Goal: Information Seeking & Learning: Understand process/instructions

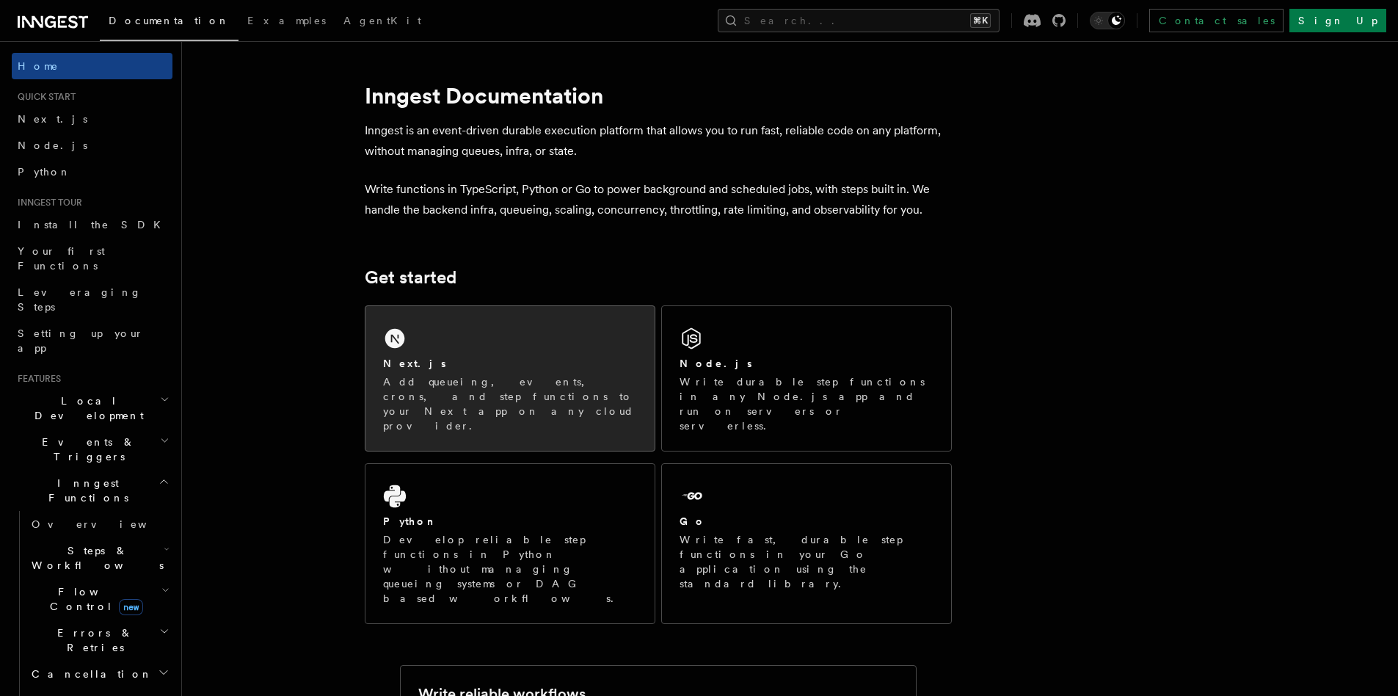
click at [463, 342] on div "Next.js Add queueing, events, crons, and step functions to your Next app on any…" at bounding box center [510, 378] width 289 height 145
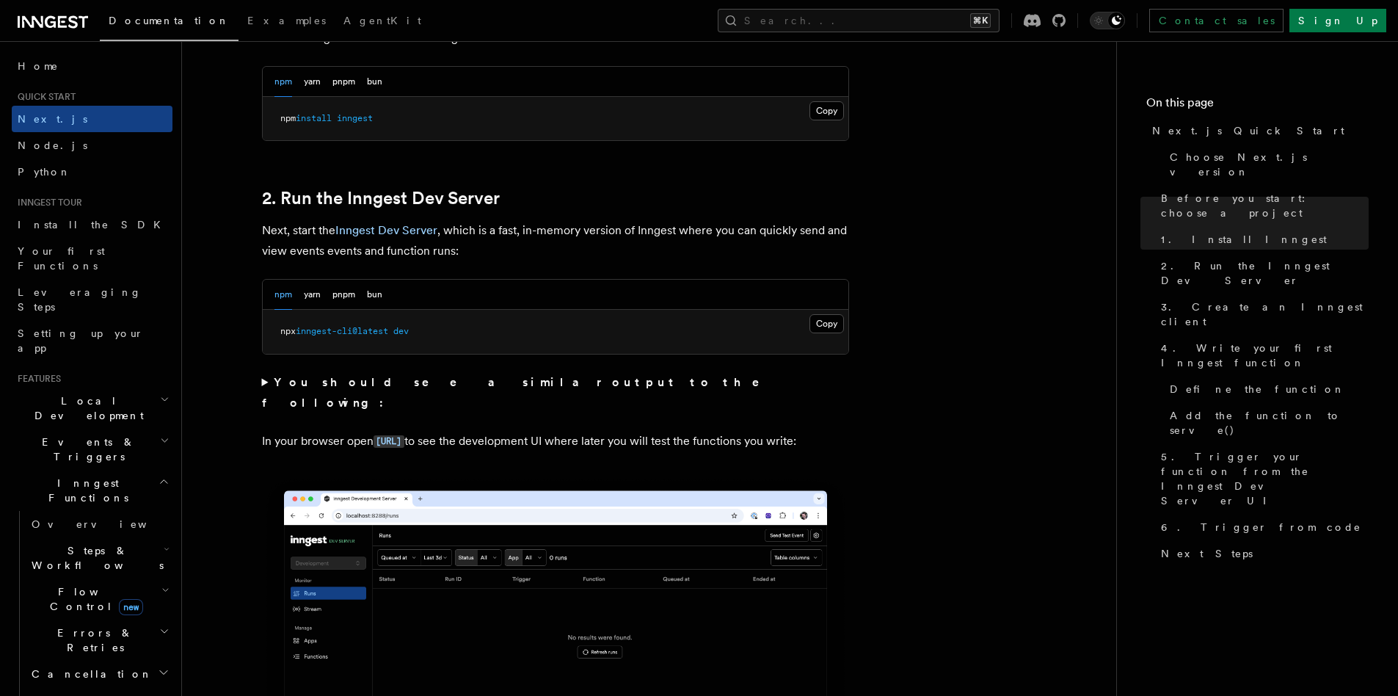
scroll to position [911, 0]
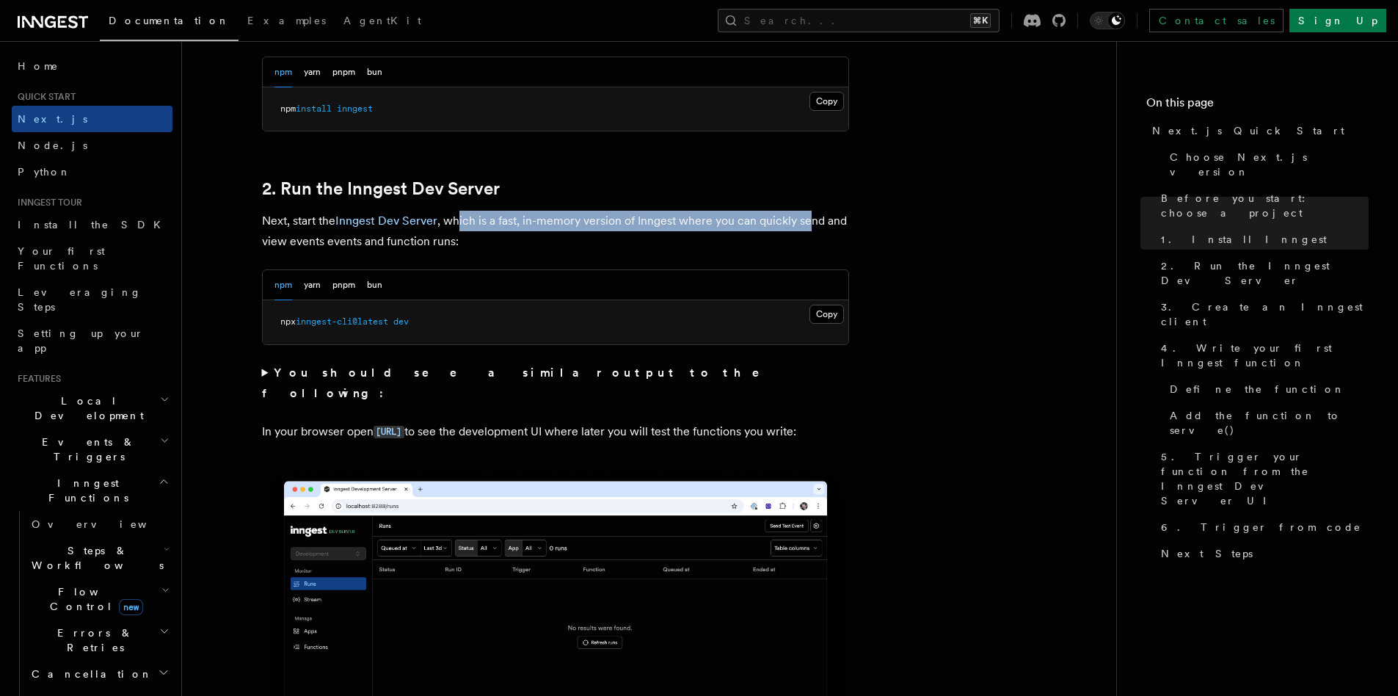
drag, startPoint x: 460, startPoint y: 221, endPoint x: 807, endPoint y: 221, distance: 346.5
click at [807, 221] on p "Next, start the Inngest Dev Server , which is a fast, in-memory version of Inng…" at bounding box center [555, 231] width 587 height 41
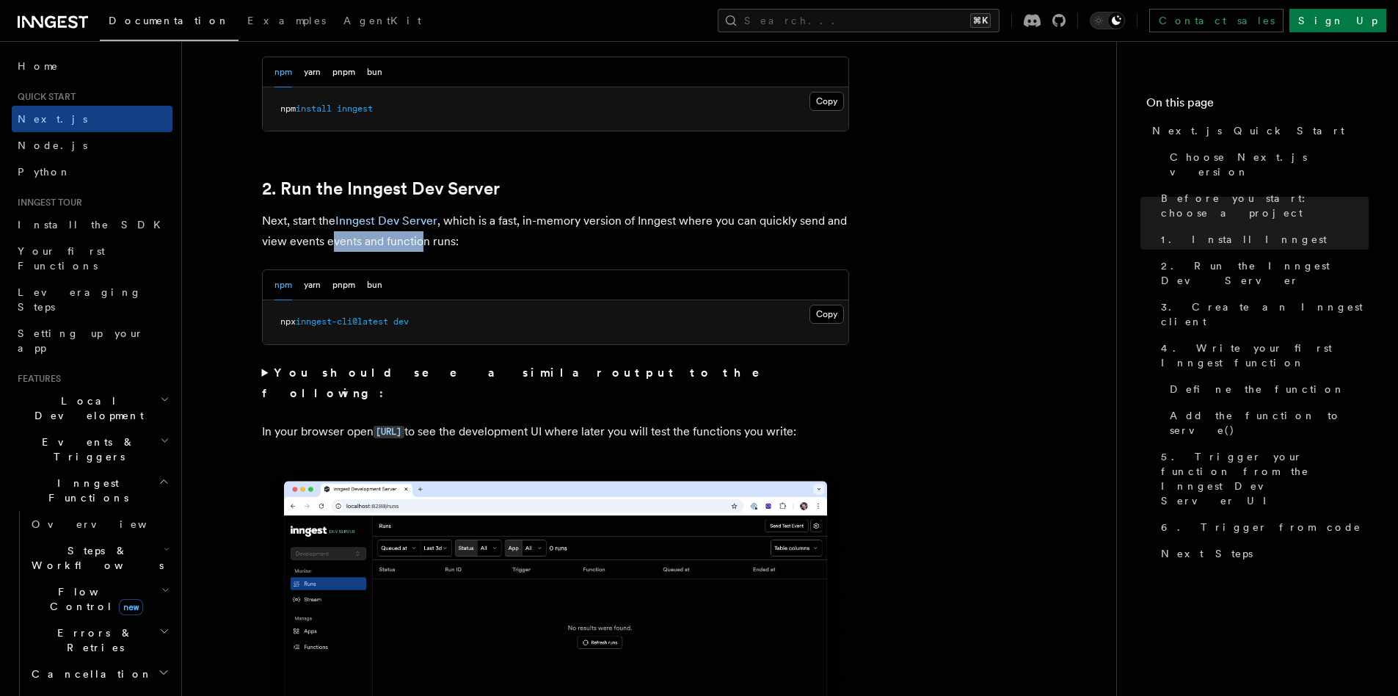
drag, startPoint x: 330, startPoint y: 242, endPoint x: 422, endPoint y: 245, distance: 91.8
click at [422, 245] on p "Next, start the Inngest Dev Server , which is a fast, in-memory version of Inng…" at bounding box center [555, 231] width 587 height 41
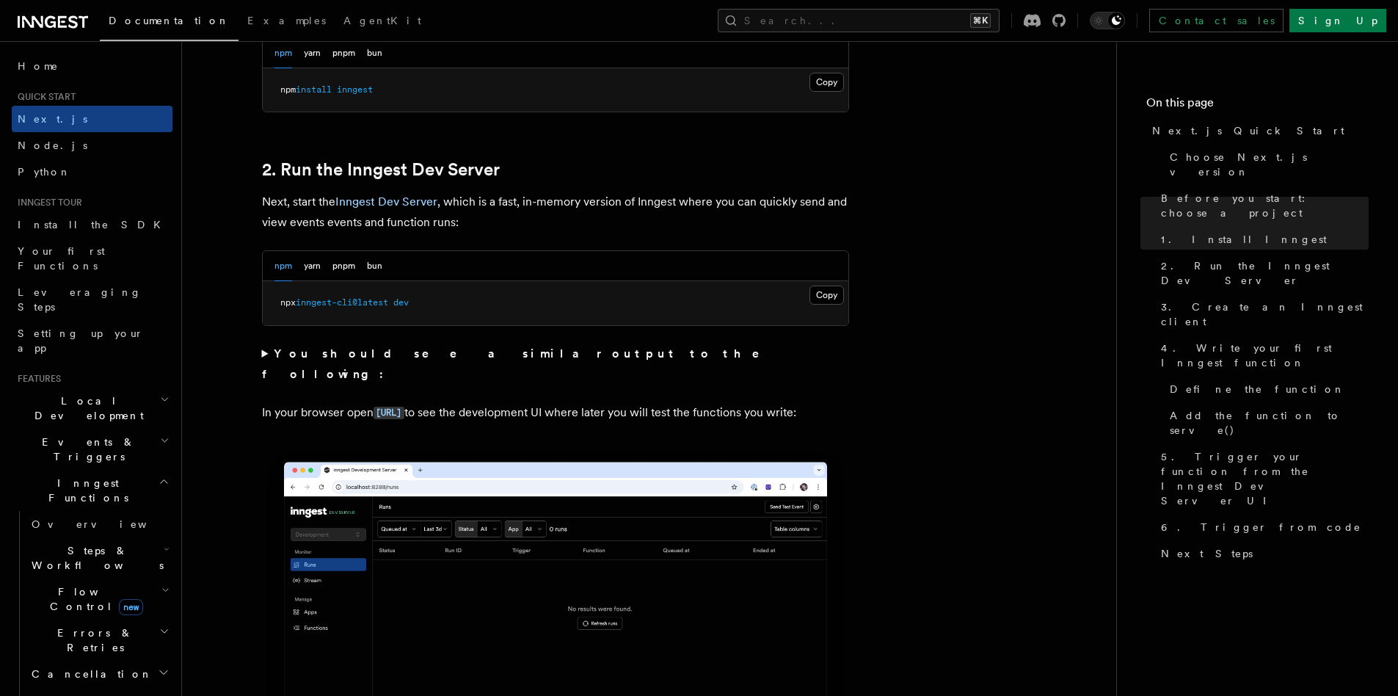
scroll to position [949, 0]
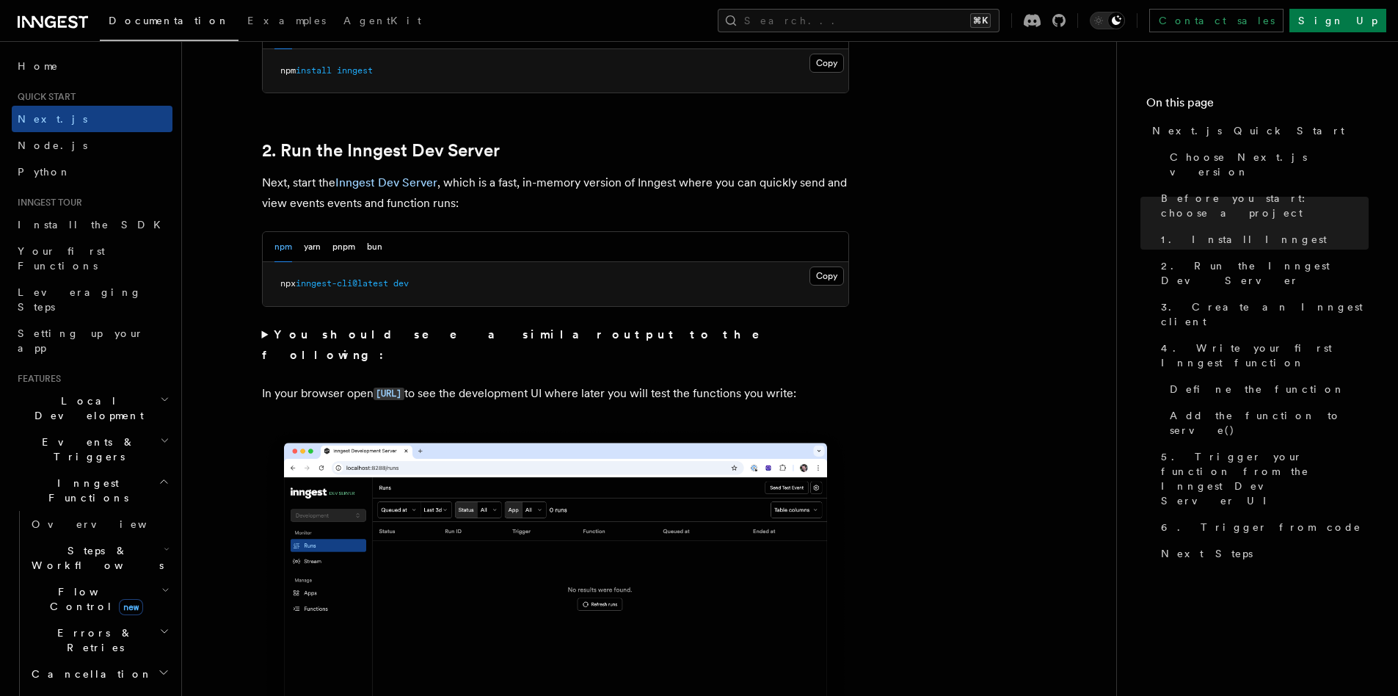
click at [361, 336] on strong "You should see a similar output to the following:" at bounding box center [521, 344] width 519 height 35
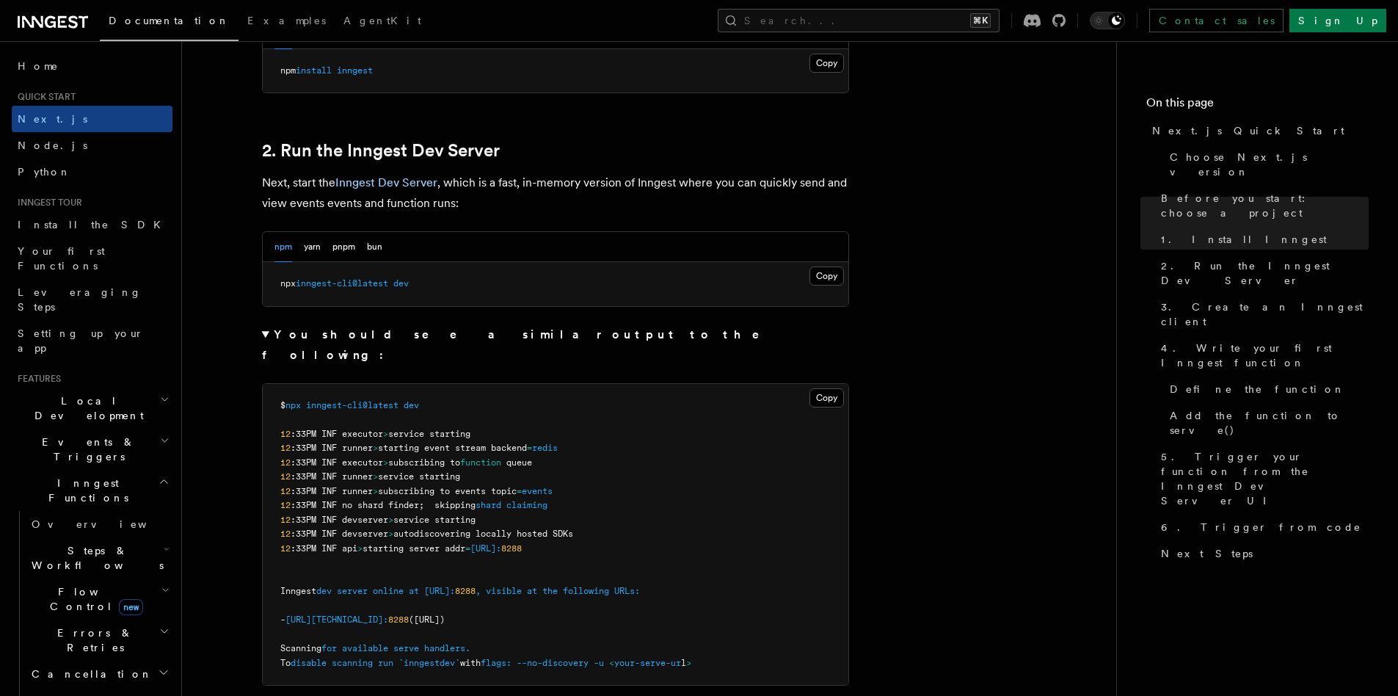
click at [306, 335] on strong "You should see a similar output to the following:" at bounding box center [521, 344] width 519 height 35
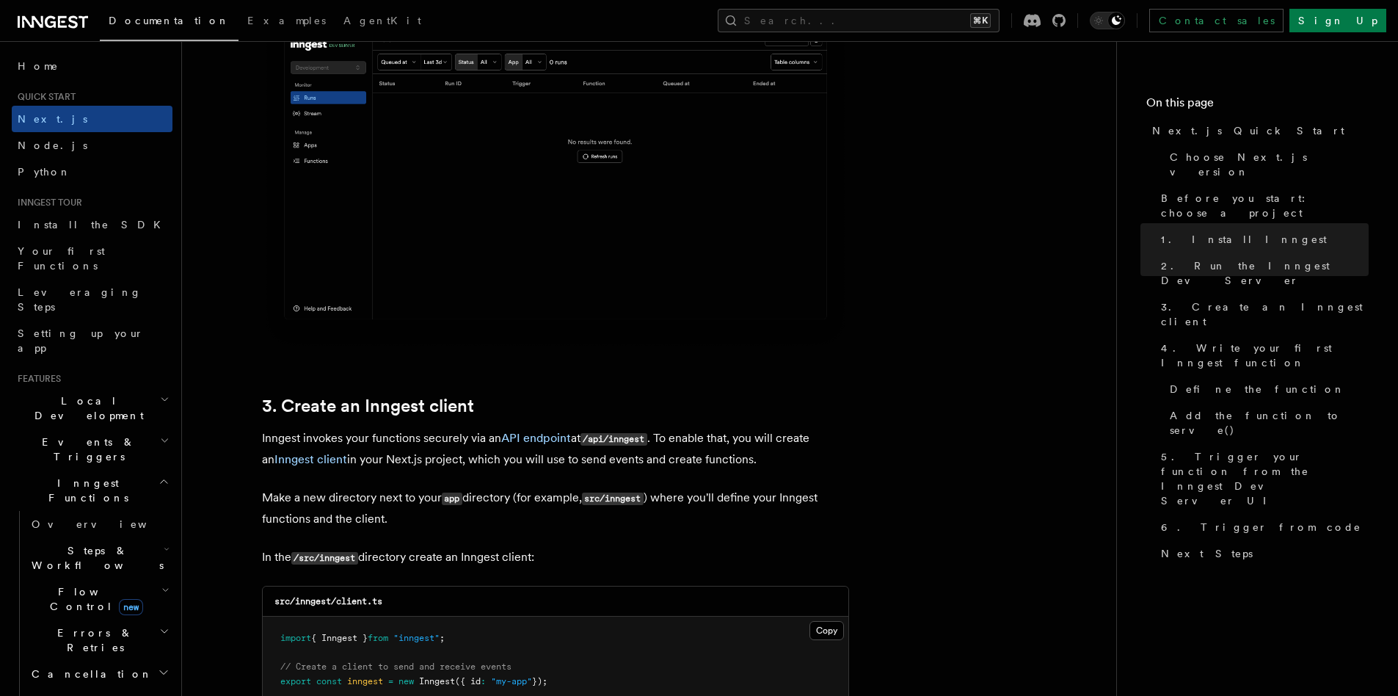
scroll to position [1575, 0]
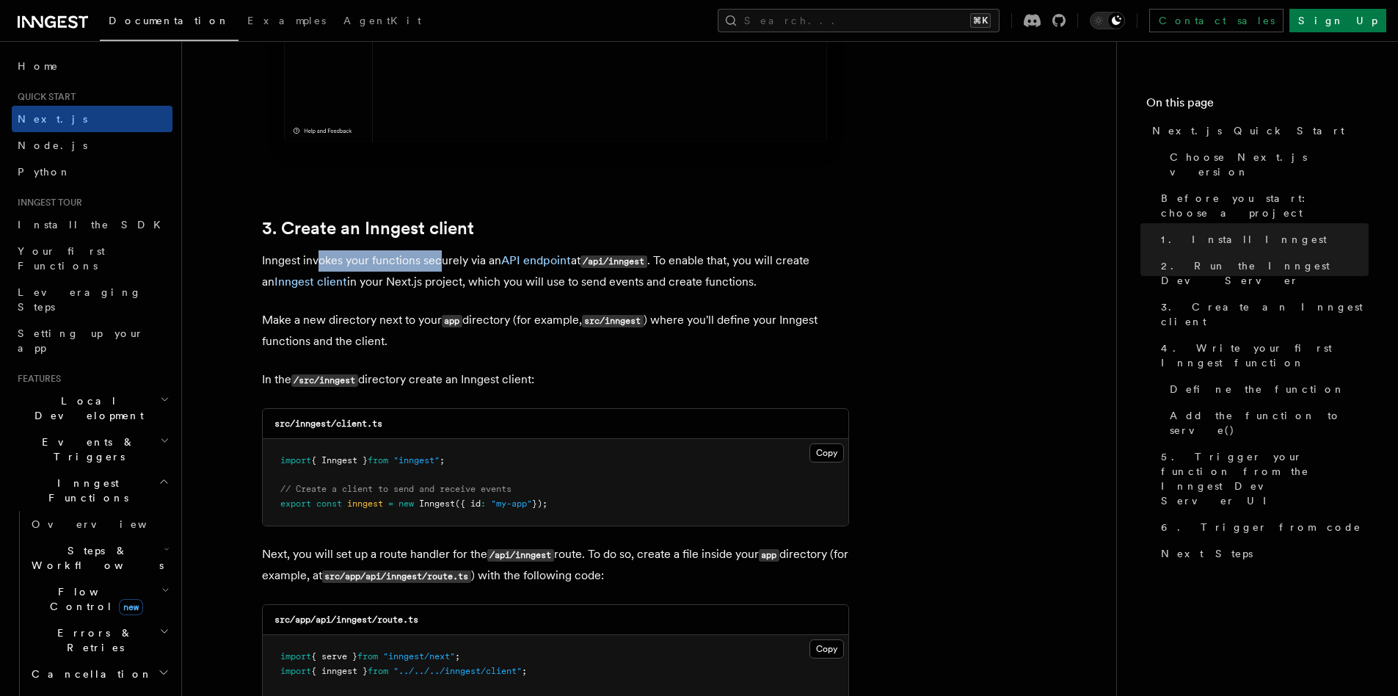
drag, startPoint x: 316, startPoint y: 261, endPoint x: 439, endPoint y: 261, distance: 123.3
click at [439, 261] on p "Inngest invokes your functions securely via an API endpoint at /api/inngest . T…" at bounding box center [555, 271] width 587 height 42
drag, startPoint x: 455, startPoint y: 262, endPoint x: 476, endPoint y: 263, distance: 20.6
click at [476, 263] on p "Inngest invokes your functions securely via an API endpoint at /api/inngest . T…" at bounding box center [555, 271] width 587 height 42
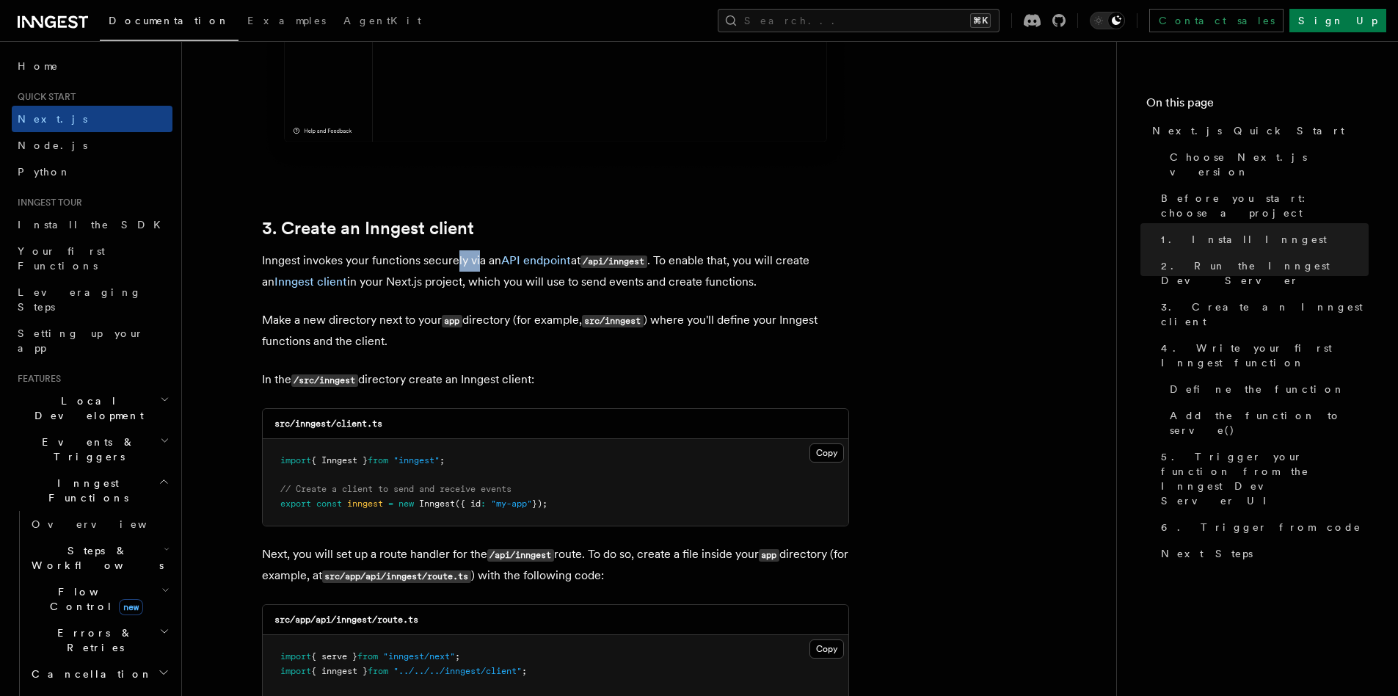
click at [476, 263] on p "Inngest invokes your functions securely via an API endpoint at /api/inngest . T…" at bounding box center [555, 271] width 587 height 42
drag, startPoint x: 399, startPoint y: 280, endPoint x: 463, endPoint y: 282, distance: 64.6
click at [463, 282] on p "Inngest invokes your functions securely via an API endpoint at /api/inngest . T…" at bounding box center [555, 271] width 587 height 42
drag, startPoint x: 330, startPoint y: 321, endPoint x: 487, endPoint y: 323, distance: 157.1
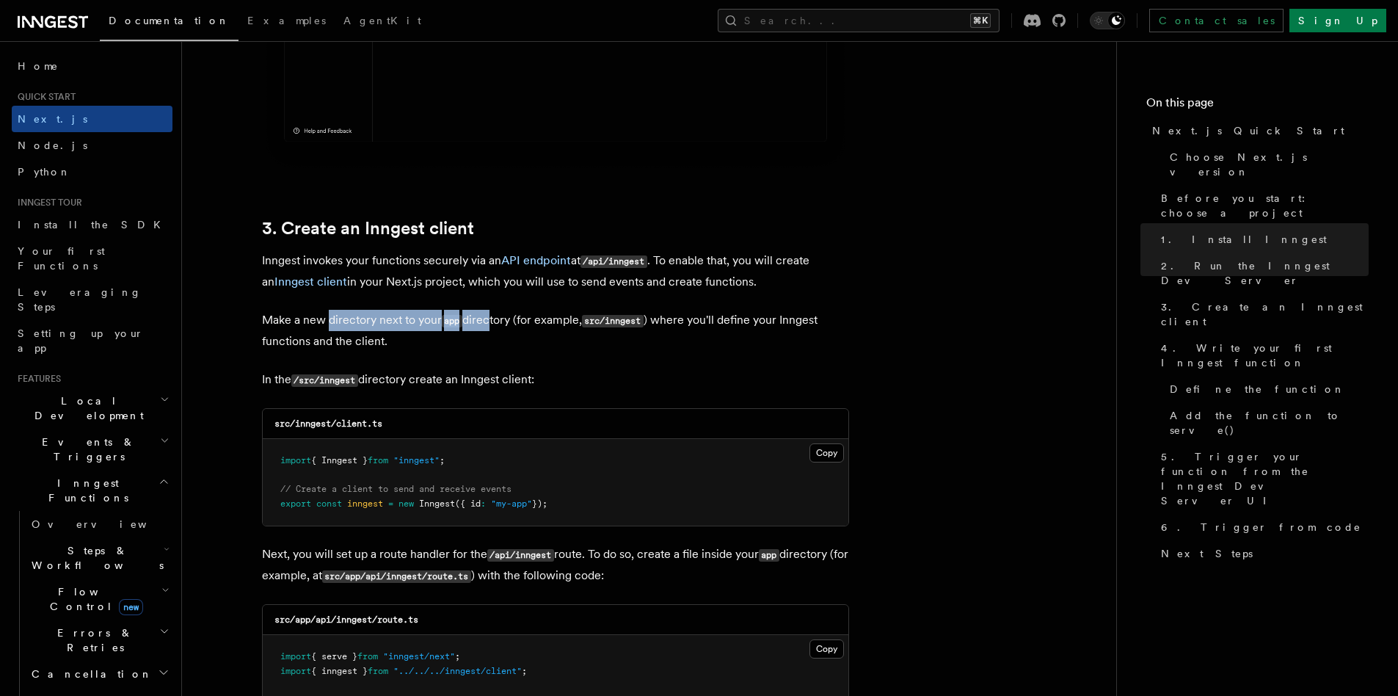
click at [487, 323] on p "Make a new directory next to your app directory (for example, src/inngest ) whe…" at bounding box center [555, 331] width 587 height 42
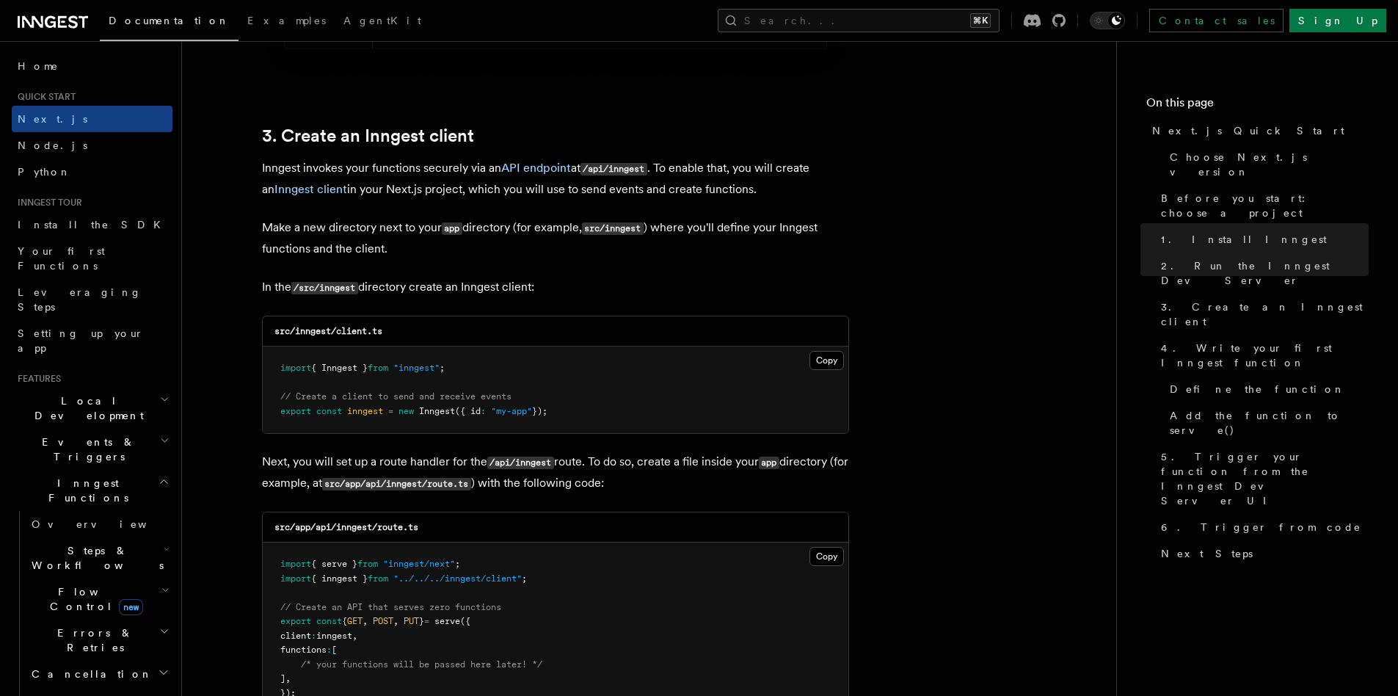
scroll to position [1741, 0]
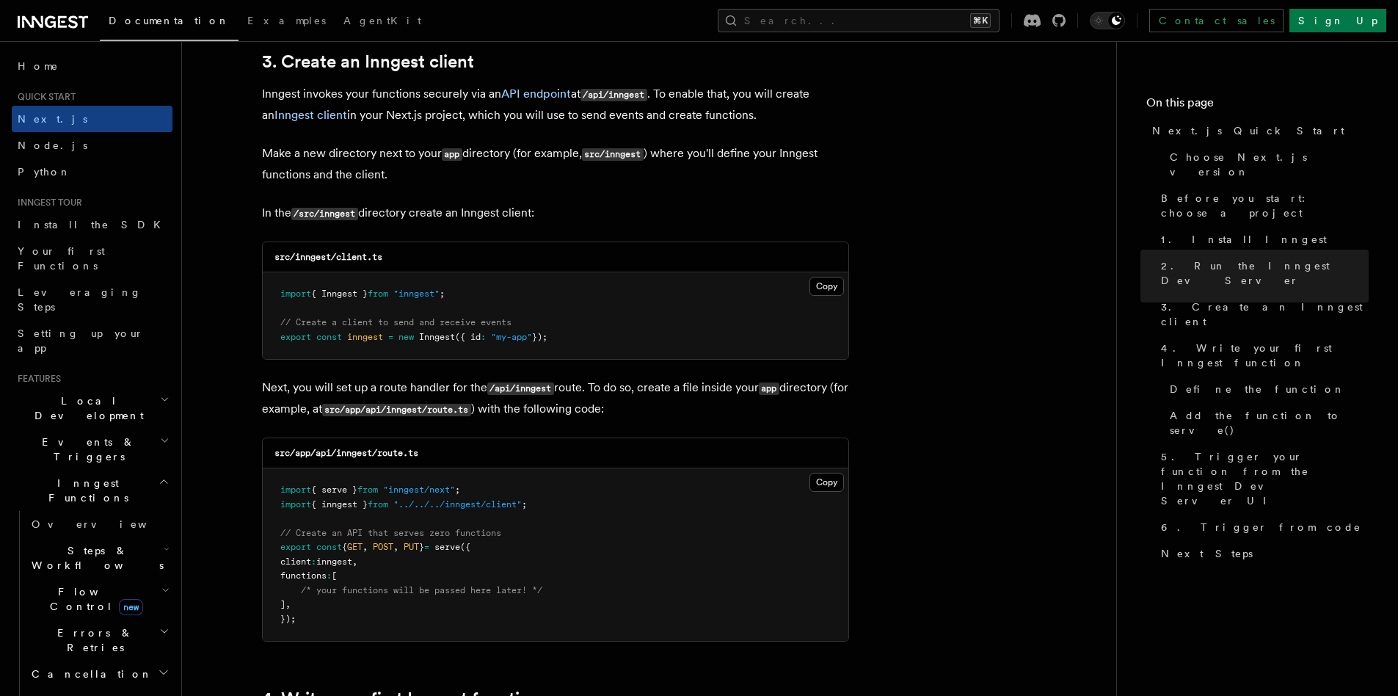
drag, startPoint x: 401, startPoint y: 216, endPoint x: 500, endPoint y: 217, distance: 99.1
click at [500, 217] on p "In the /src/inngest directory create an Inngest client:" at bounding box center [555, 213] width 587 height 21
drag, startPoint x: 500, startPoint y: 217, endPoint x: 422, endPoint y: 214, distance: 77.8
click at [422, 214] on p "In the /src/inngest directory create an Inngest client:" at bounding box center [555, 213] width 587 height 21
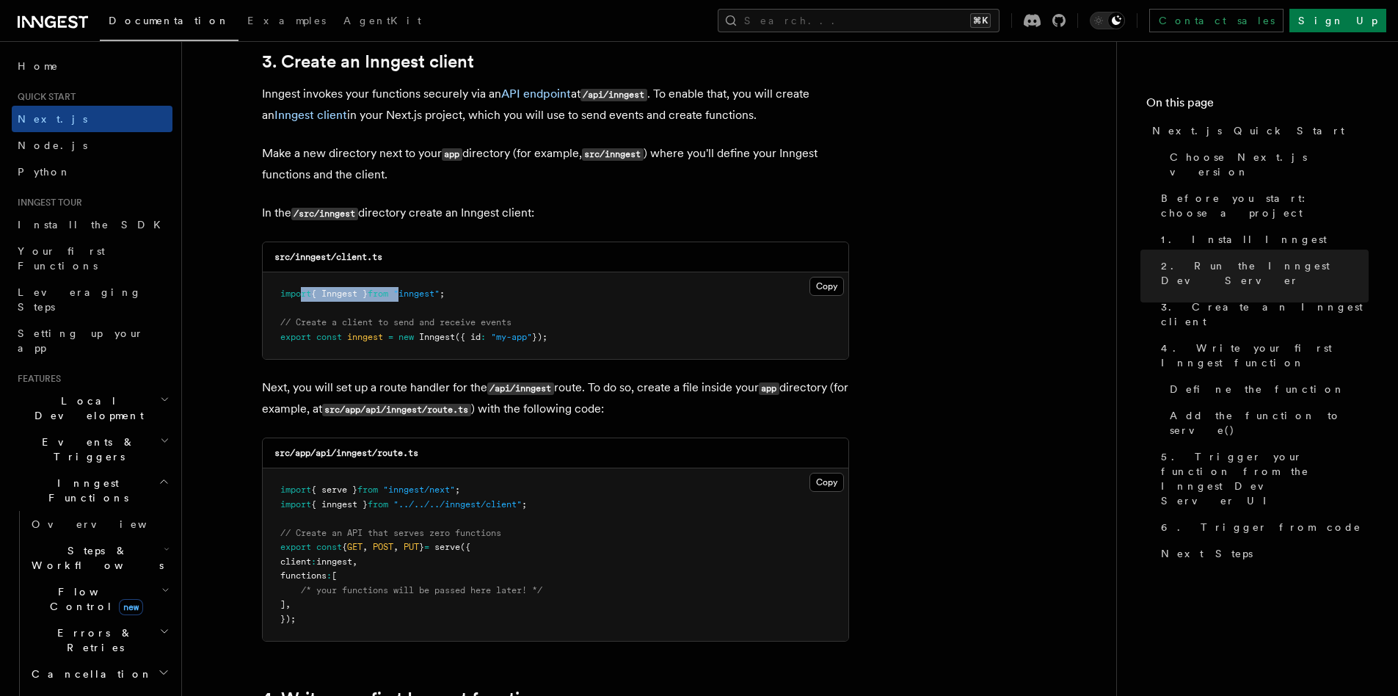
drag, startPoint x: 301, startPoint y: 294, endPoint x: 414, endPoint y: 293, distance: 113.1
click at [414, 293] on span "import { Inngest } from "inngest" ;" at bounding box center [362, 293] width 164 height 10
drag, startPoint x: 349, startPoint y: 385, endPoint x: 454, endPoint y: 381, distance: 105.1
click at [454, 381] on p "Next, you will set up a route handler for the /api/inngest route. To do so, cre…" at bounding box center [555, 398] width 587 height 43
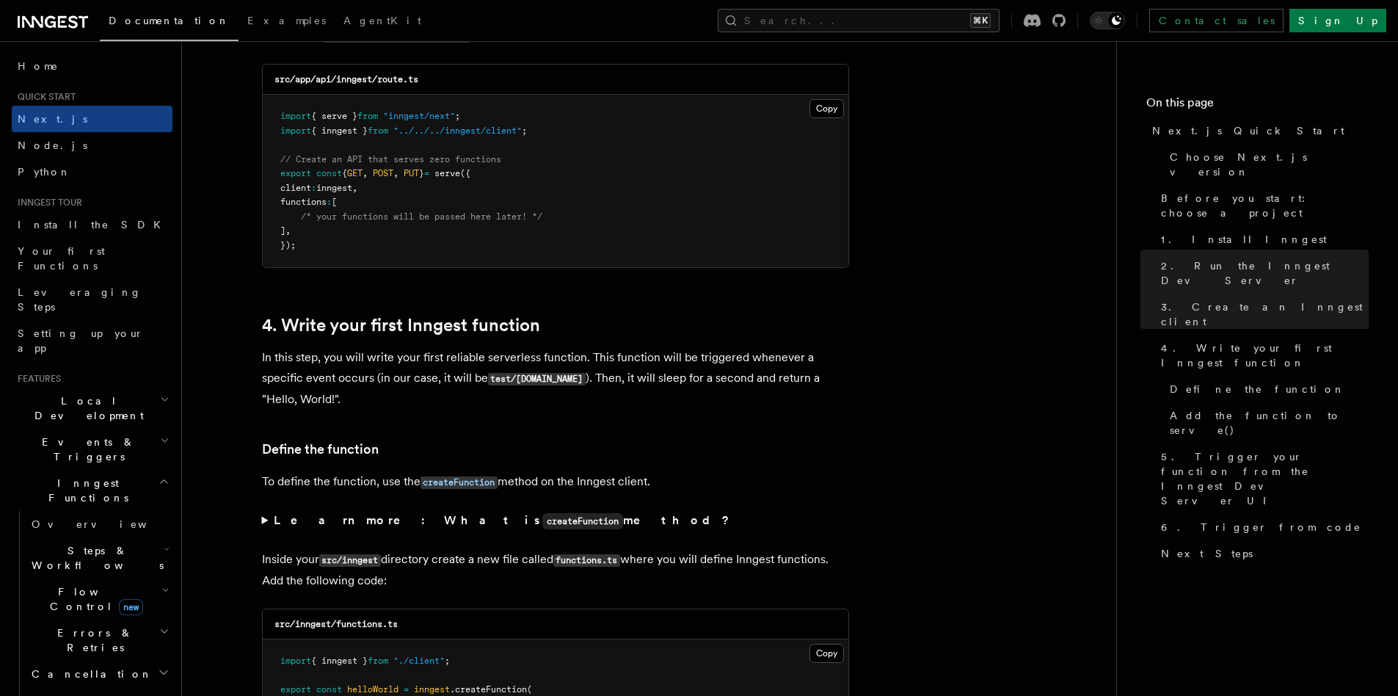
scroll to position [2177, 0]
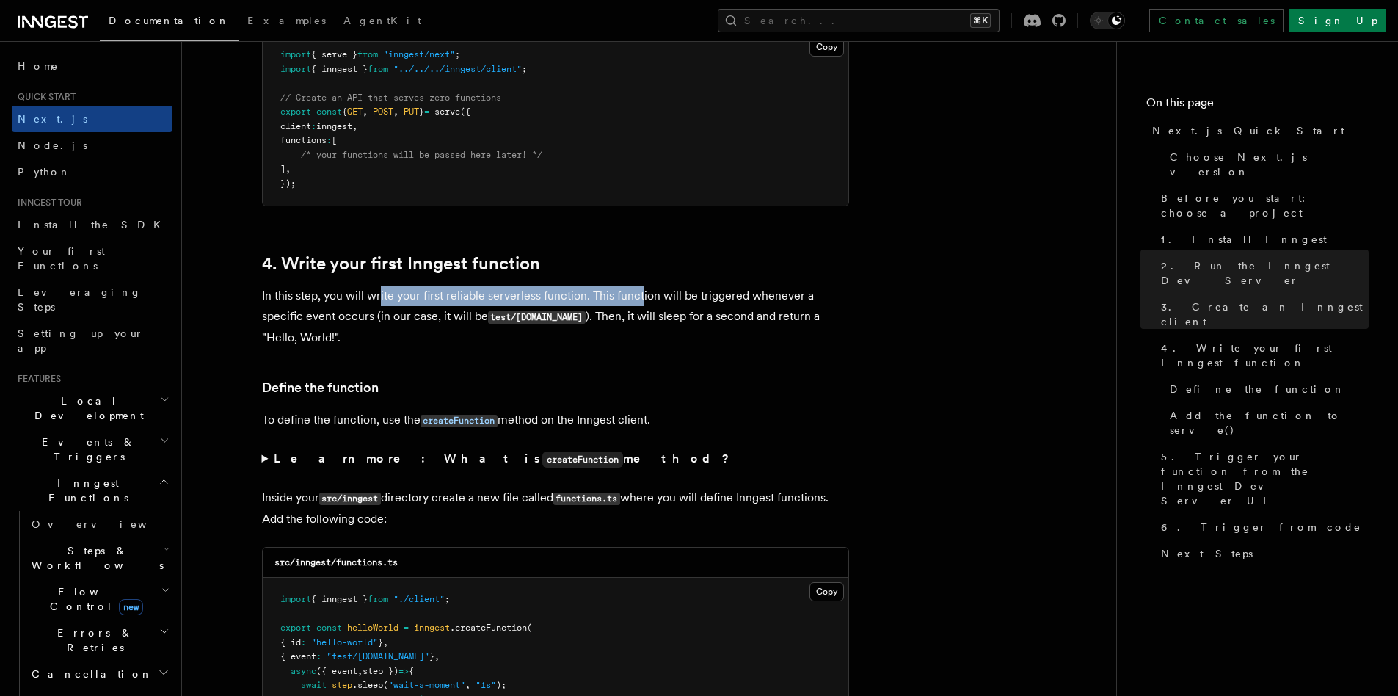
drag, startPoint x: 380, startPoint y: 294, endPoint x: 640, endPoint y: 289, distance: 259.9
click at [640, 289] on p "In this step, you will write your first reliable serverless function. This func…" at bounding box center [555, 317] width 587 height 62
drag, startPoint x: 584, startPoint y: 297, endPoint x: 722, endPoint y: 295, distance: 137.3
click at [722, 295] on p "In this step, you will write your first reliable serverless function. This func…" at bounding box center [555, 317] width 587 height 62
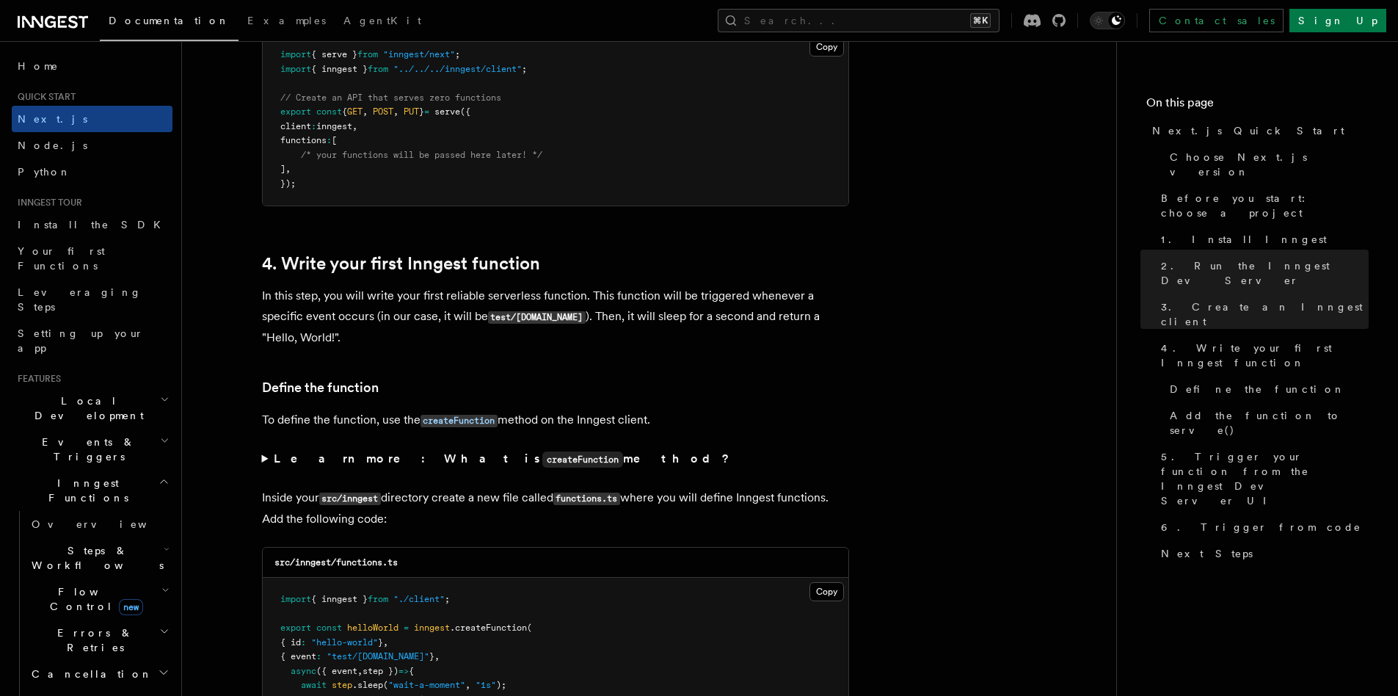
click at [722, 295] on p "In this step, you will write your first reliable serverless function. This func…" at bounding box center [555, 317] width 587 height 62
drag, startPoint x: 373, startPoint y: 316, endPoint x: 428, endPoint y: 317, distance: 55.1
click at [428, 317] on p "In this step, you will write your first reliable serverless function. This func…" at bounding box center [555, 317] width 587 height 62
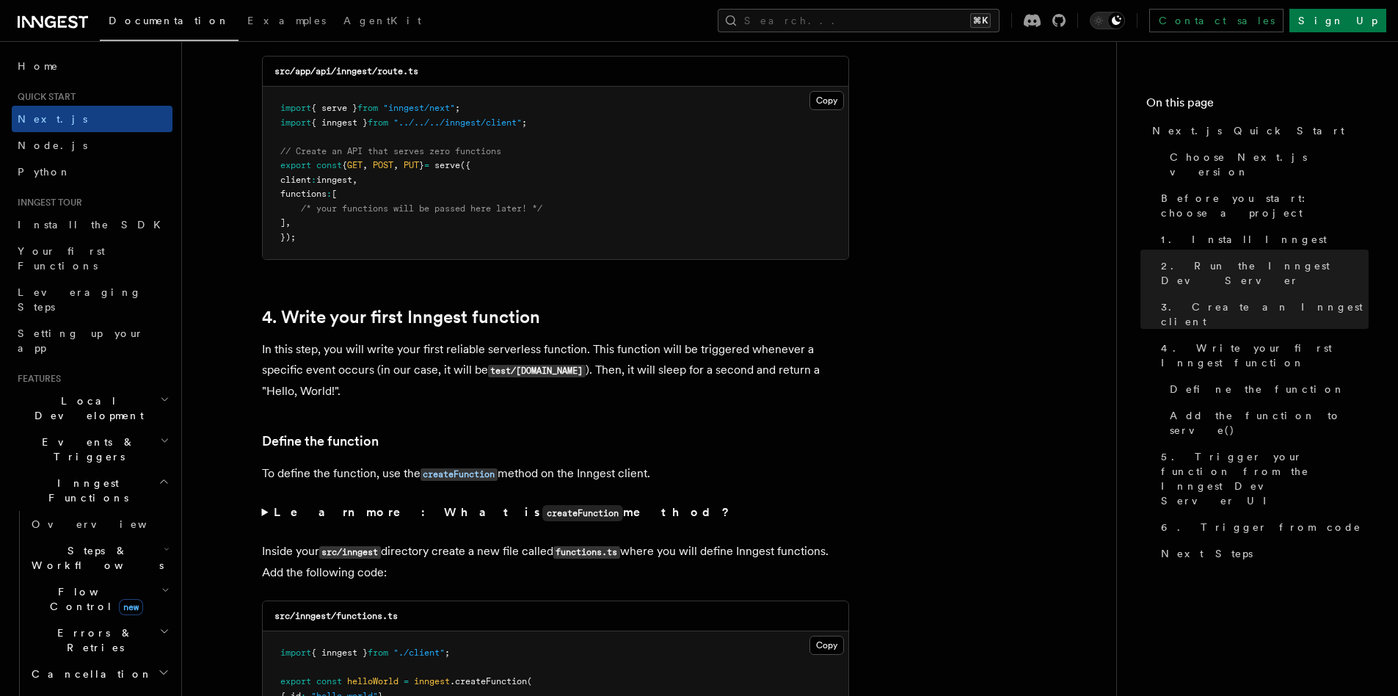
scroll to position [2273, 0]
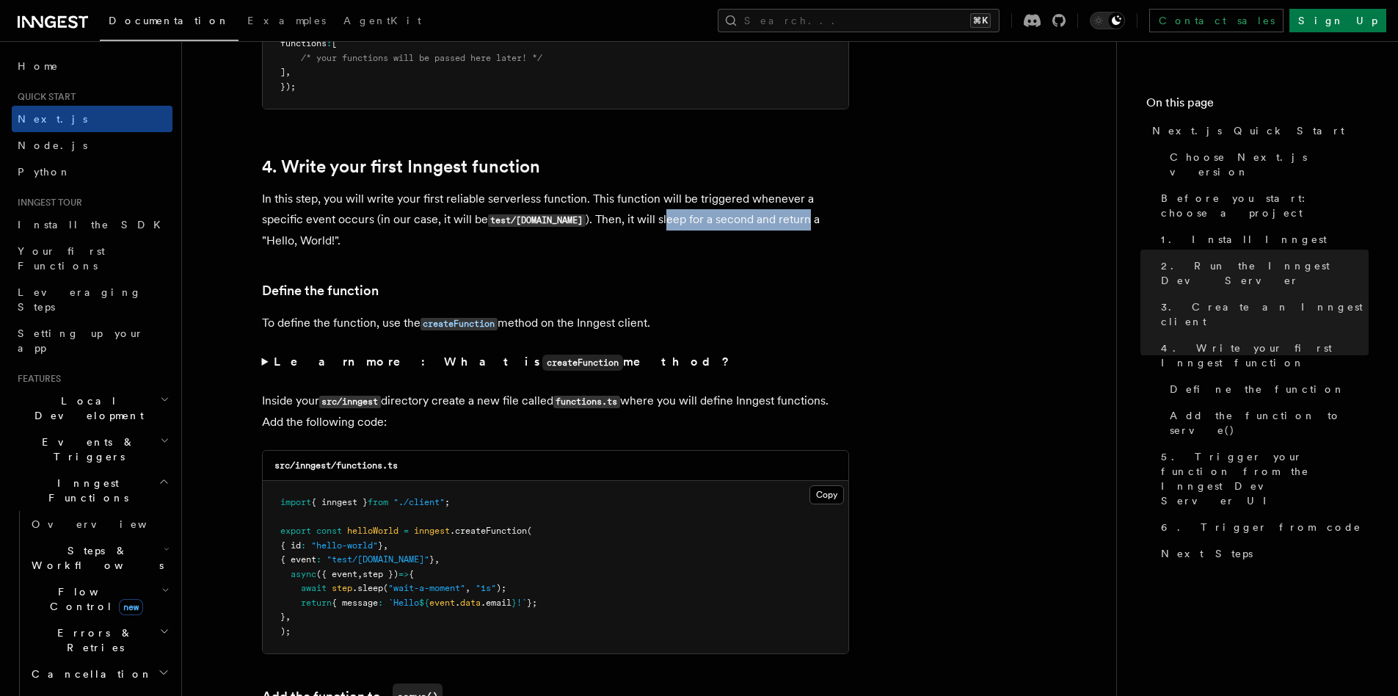
drag, startPoint x: 656, startPoint y: 219, endPoint x: 797, endPoint y: 221, distance: 141.0
click at [797, 221] on p "In this step, you will write your first reliable serverless function. This func…" at bounding box center [555, 220] width 587 height 62
drag, startPoint x: 333, startPoint y: 326, endPoint x: 398, endPoint y: 326, distance: 64.6
click at [398, 326] on p "To define the function, use the createFunction method on the Inngest client." at bounding box center [555, 323] width 587 height 21
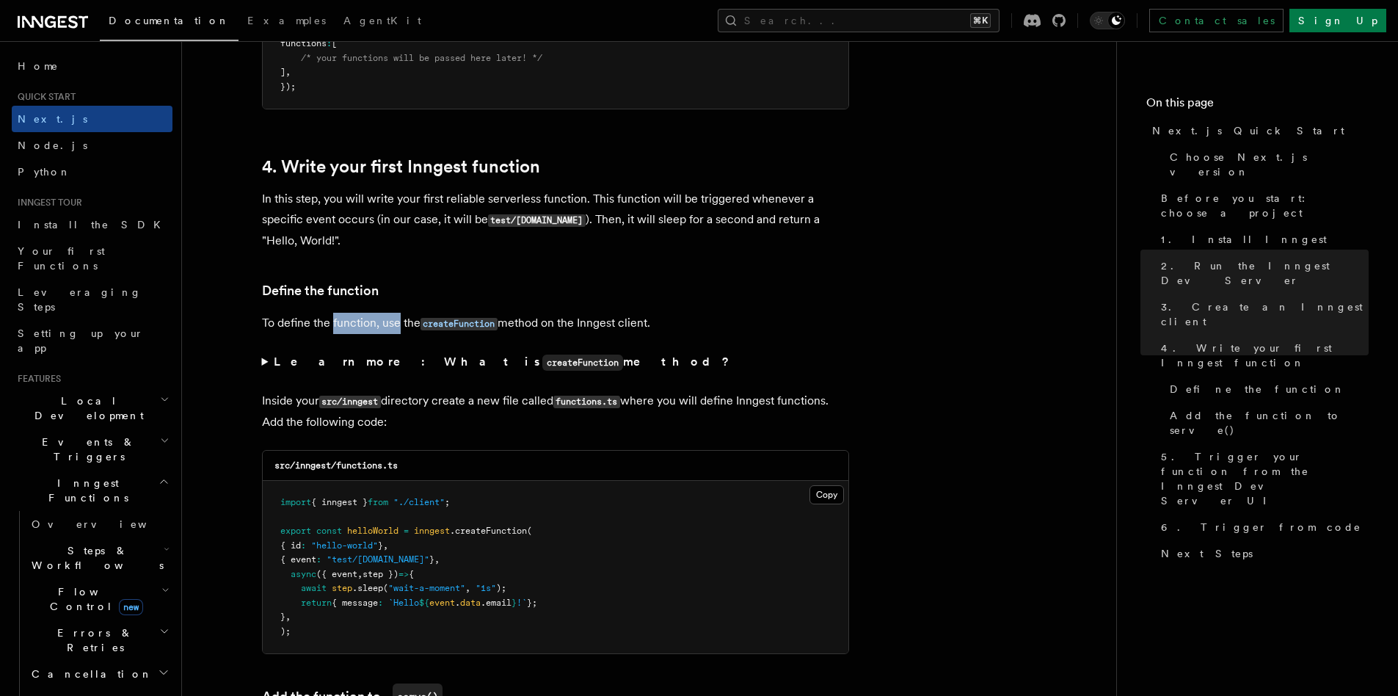
click at [398, 326] on p "To define the function, use the createFunction method on the Inngest client." at bounding box center [555, 323] width 587 height 21
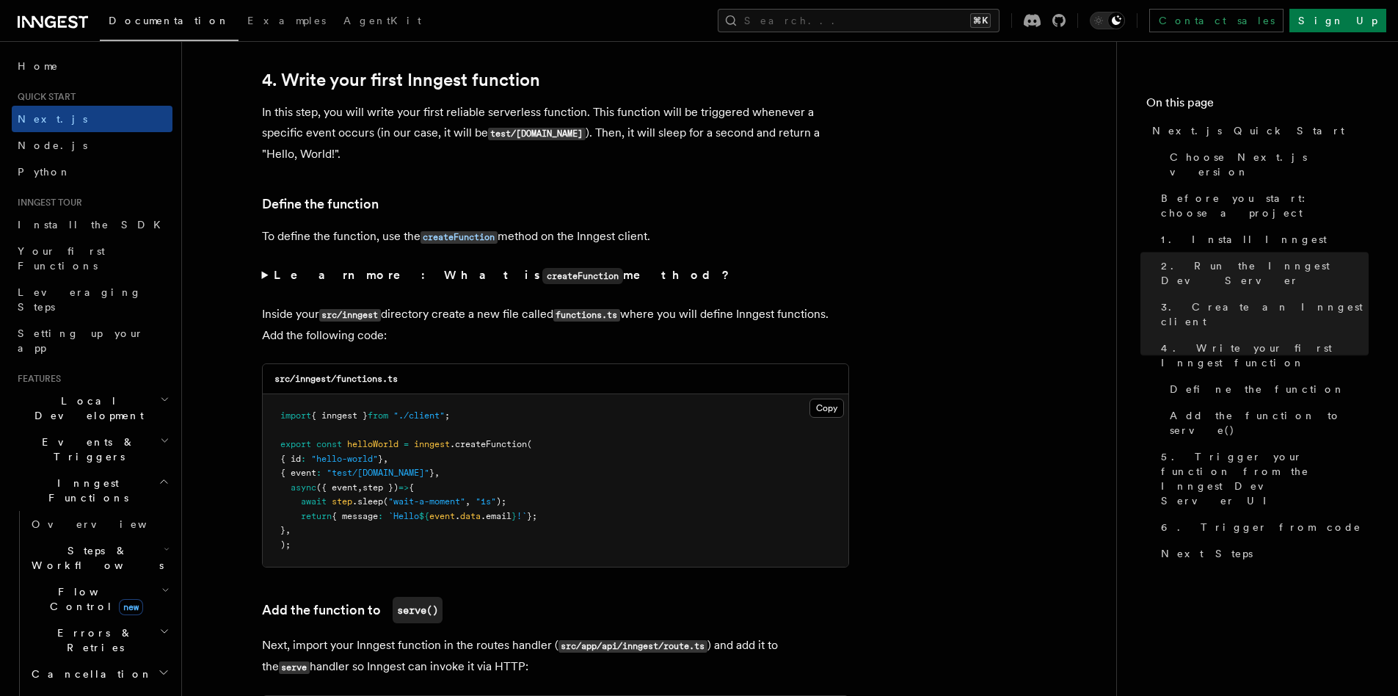
scroll to position [2414, 0]
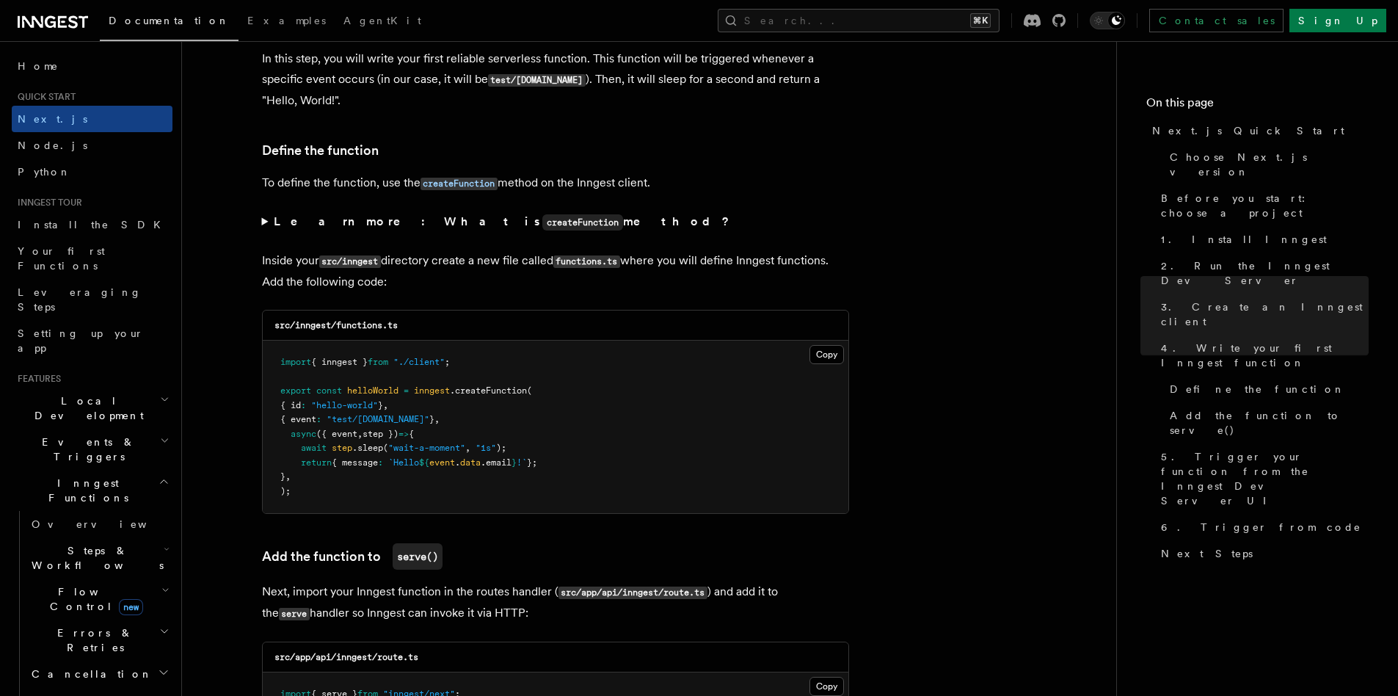
click at [268, 220] on summary "Learn more: What is createFunction method?" at bounding box center [555, 221] width 587 height 21
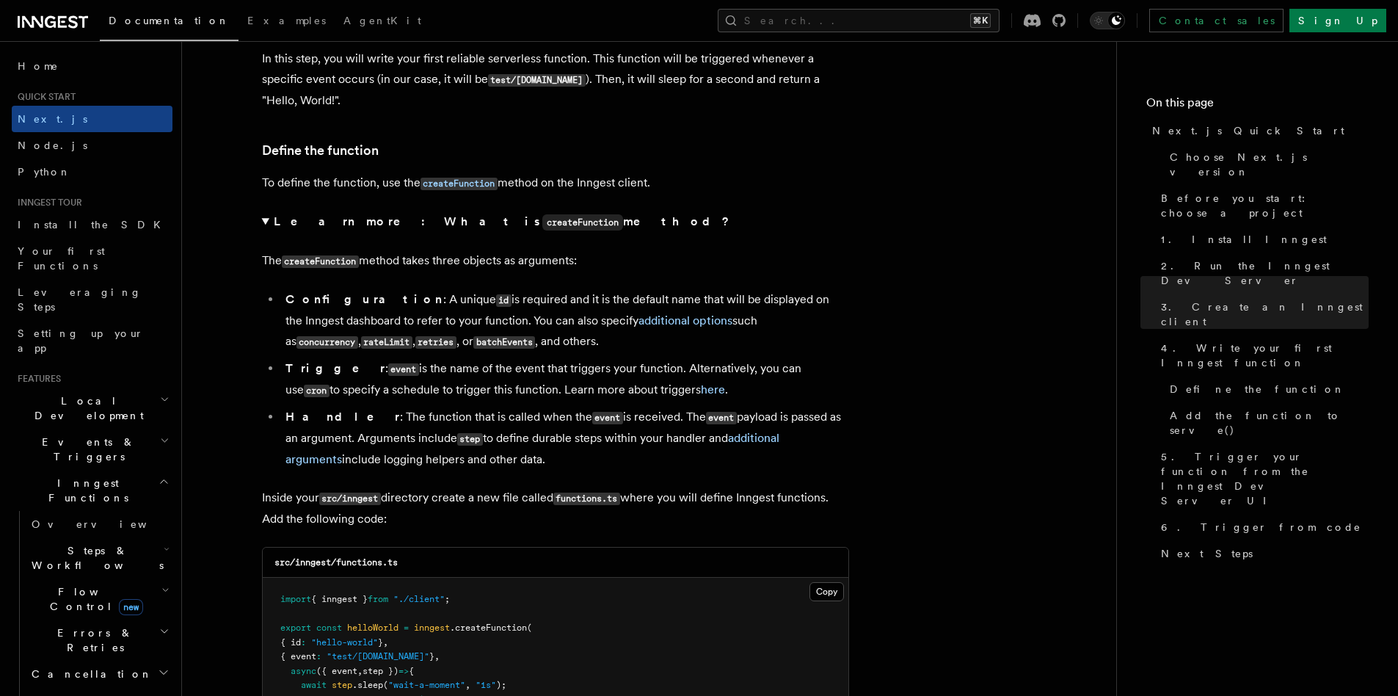
click at [269, 219] on summary "Learn more: What is createFunction method?" at bounding box center [555, 221] width 587 height 21
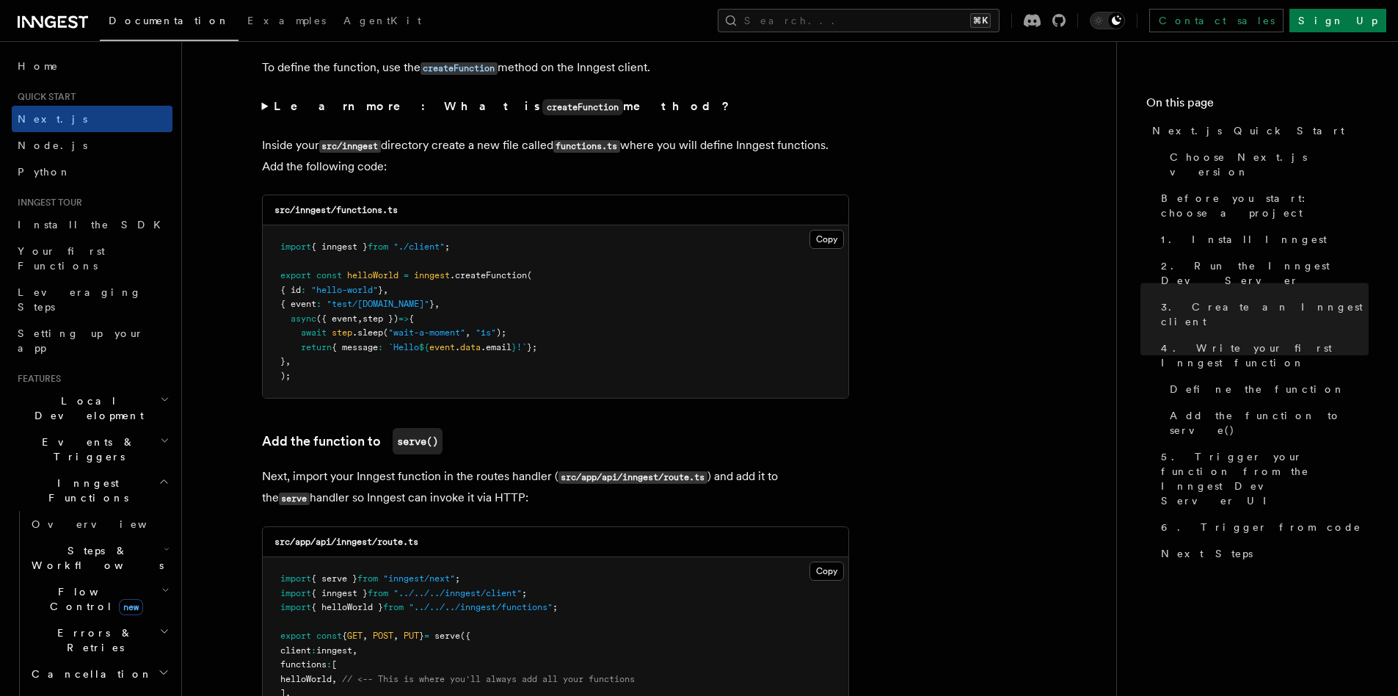
scroll to position [2596, 0]
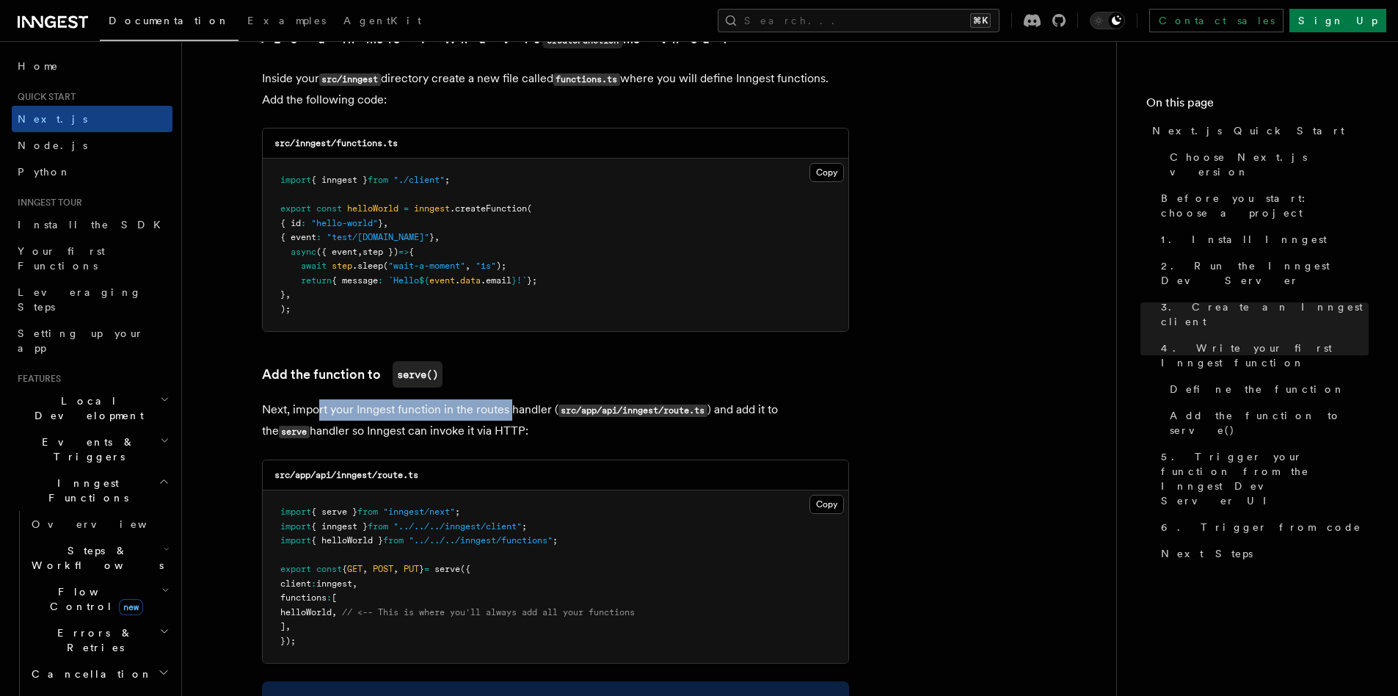
drag, startPoint x: 316, startPoint y: 410, endPoint x: 511, endPoint y: 411, distance: 195.3
click at [511, 411] on p "Next, import your Inngest function in the routes handler ( src/app/api/inngest/…" at bounding box center [555, 420] width 587 height 43
drag, startPoint x: 313, startPoint y: 435, endPoint x: 415, endPoint y: 438, distance: 101.4
click at [415, 438] on p "Next, import your Inngest function in the routes handler ( src/app/api/inngest/…" at bounding box center [555, 420] width 587 height 43
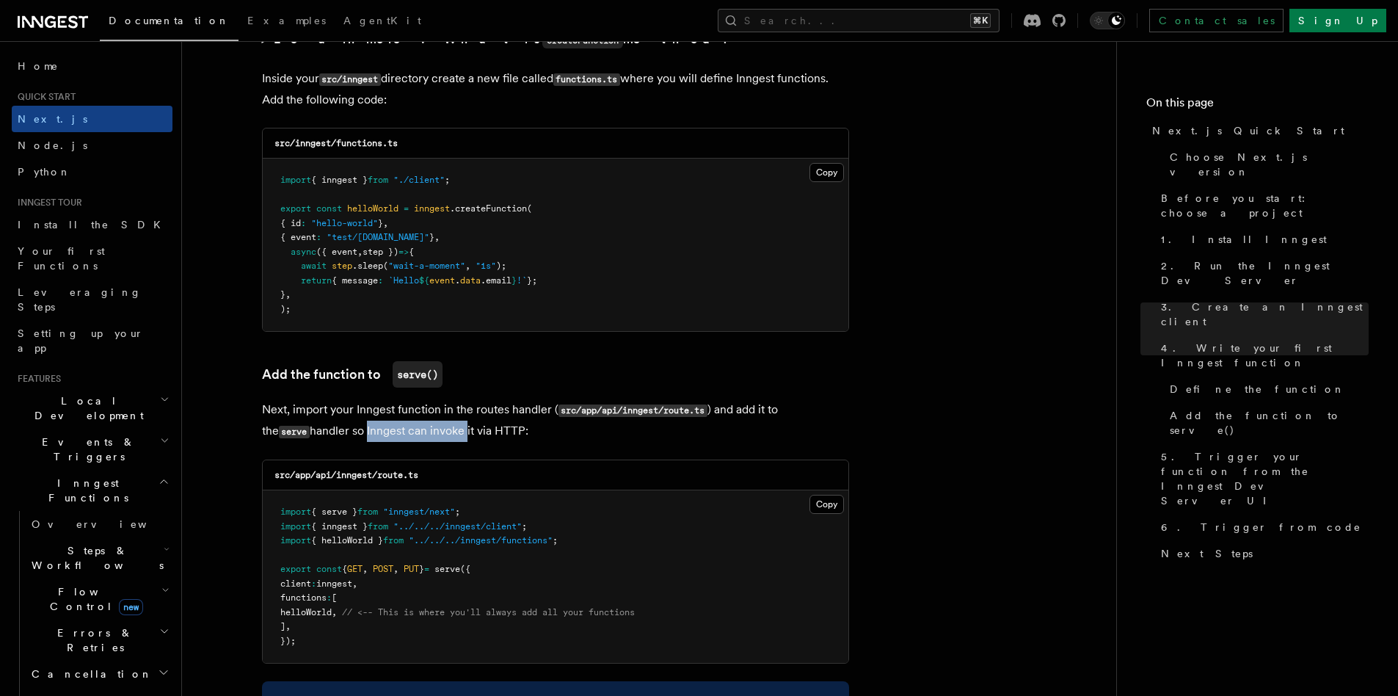
click at [415, 438] on p "Next, import your Inngest function in the routes handler ( src/app/api/inngest/…" at bounding box center [555, 420] width 587 height 43
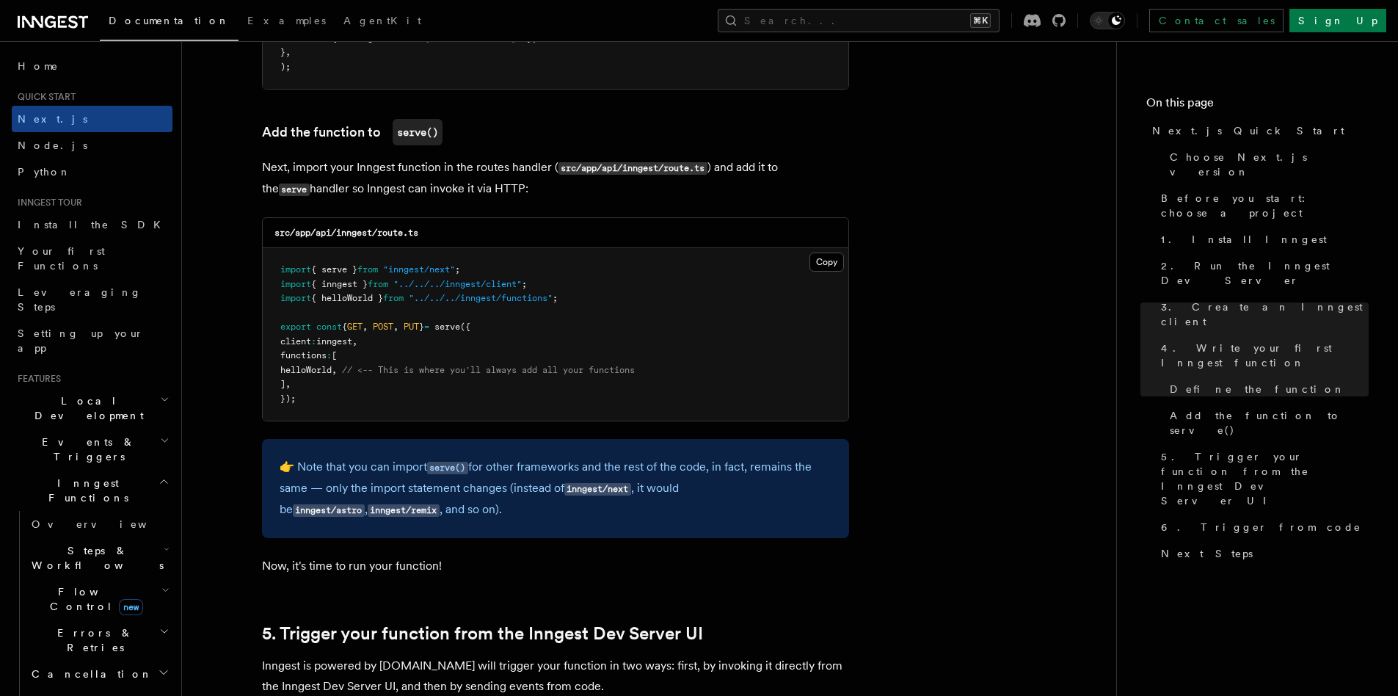
scroll to position [2867, 0]
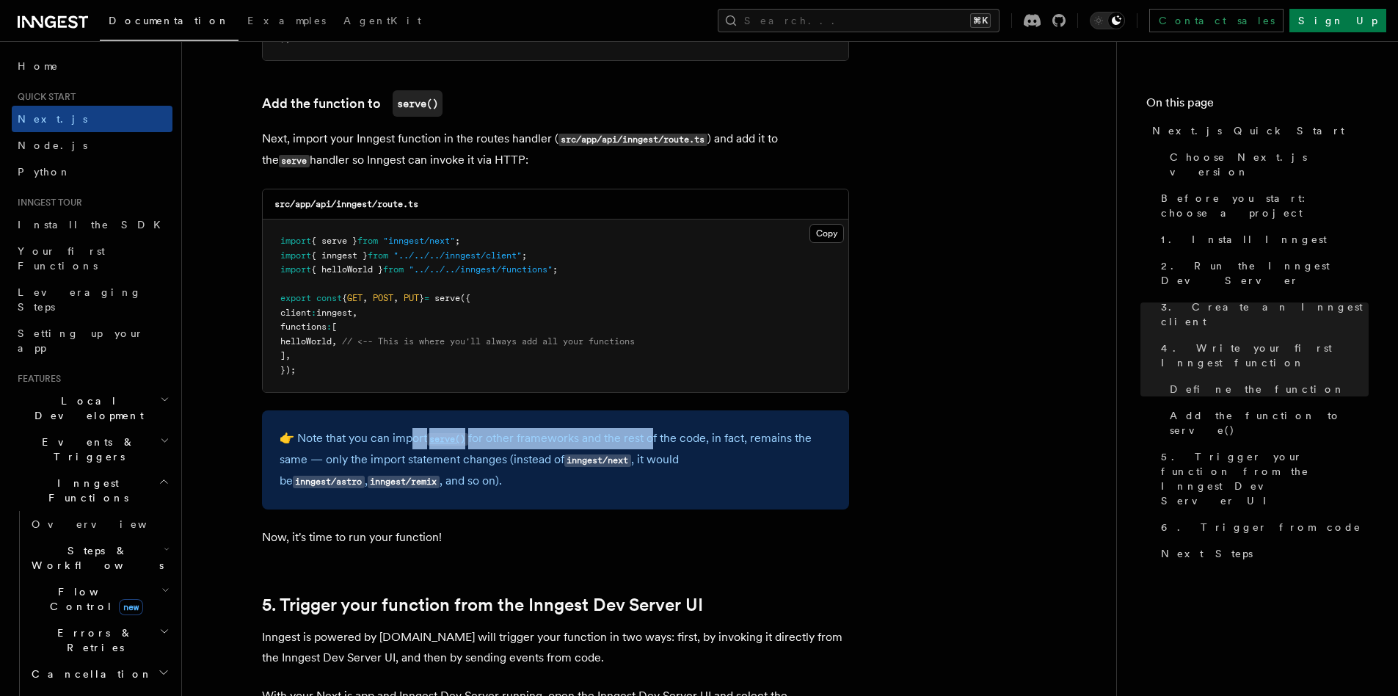
drag, startPoint x: 415, startPoint y: 438, endPoint x: 653, endPoint y: 443, distance: 238.6
click at [653, 443] on p "👉 Note that you can import serve() for other frameworks and the rest of the cod…" at bounding box center [556, 460] width 552 height 64
drag, startPoint x: 504, startPoint y: 437, endPoint x: 657, endPoint y: 441, distance: 153.5
click at [657, 441] on p "👉 Note that you can import serve() for other frameworks and the rest of the cod…" at bounding box center [556, 460] width 552 height 64
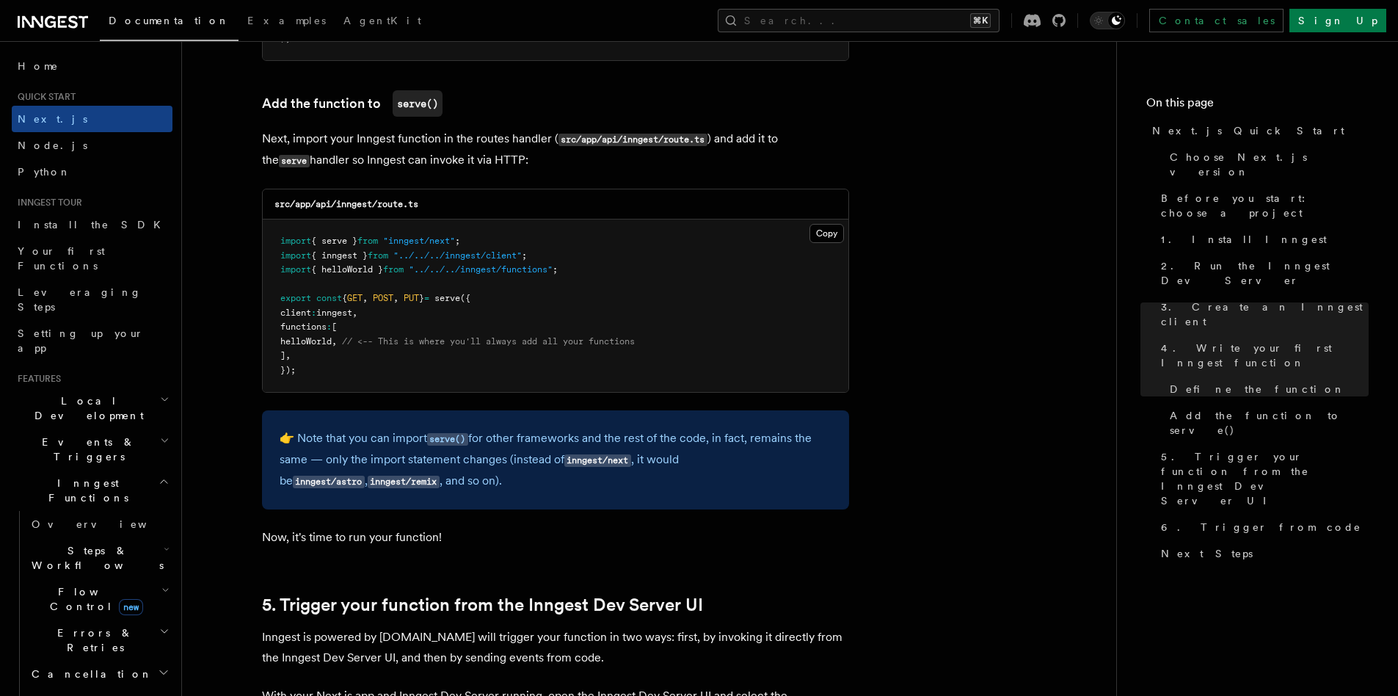
click at [380, 484] on p "👉 Note that you can import serve() for other frameworks and the rest of the cod…" at bounding box center [556, 460] width 552 height 64
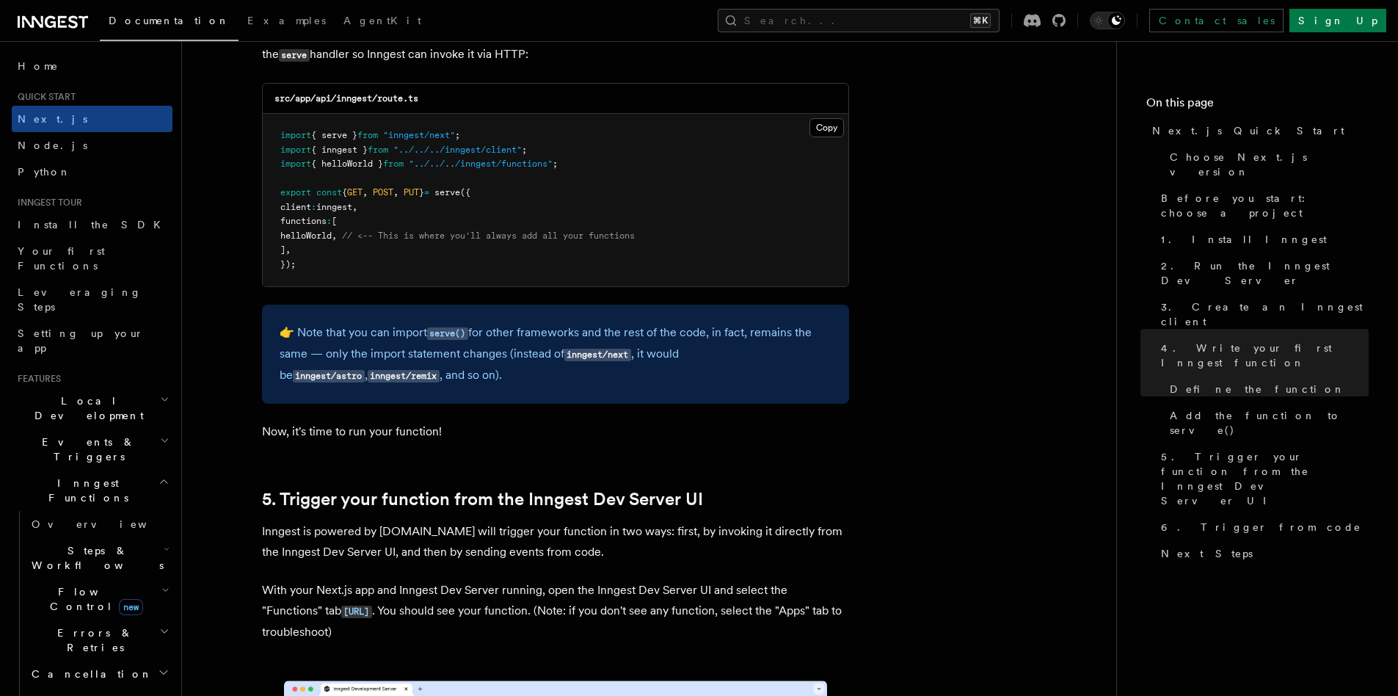
scroll to position [3133, 0]
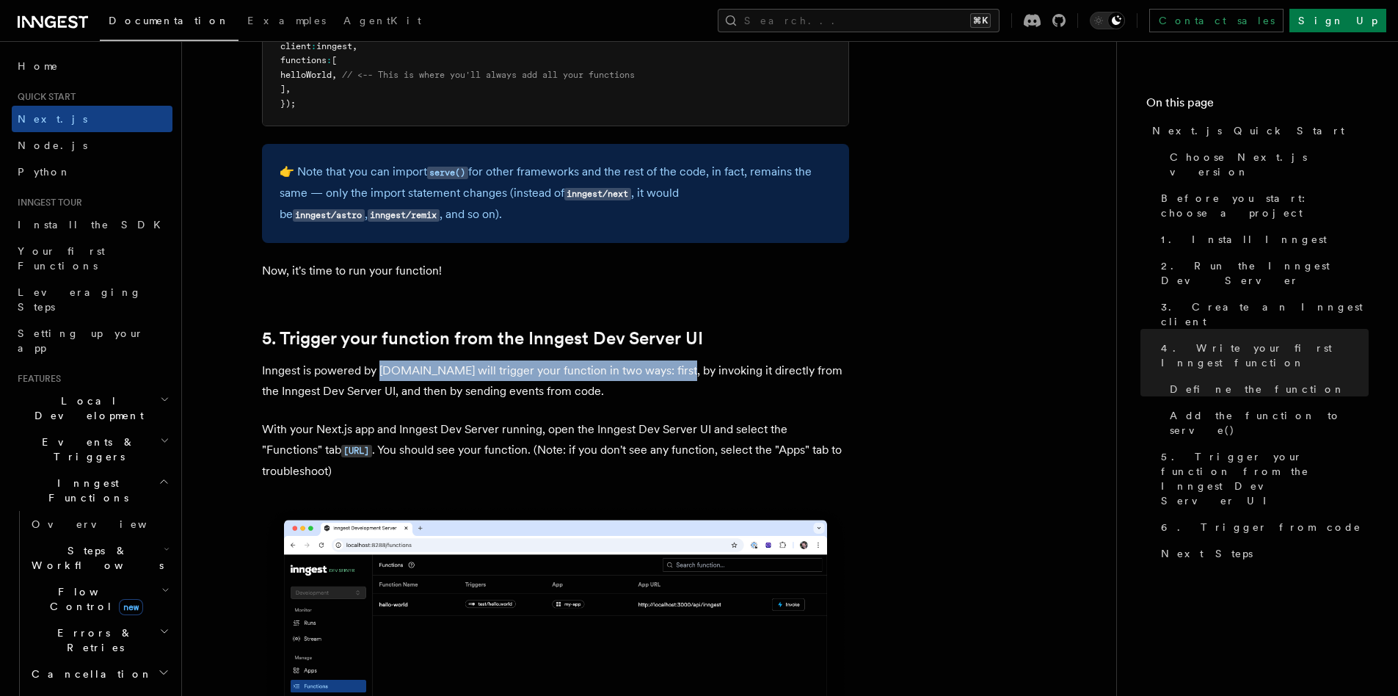
drag, startPoint x: 380, startPoint y: 370, endPoint x: 665, endPoint y: 371, distance: 284.8
click at [665, 371] on p "Inngest is powered by [DOMAIN_NAME] will trigger your function in two ways: fir…" at bounding box center [555, 380] width 587 height 41
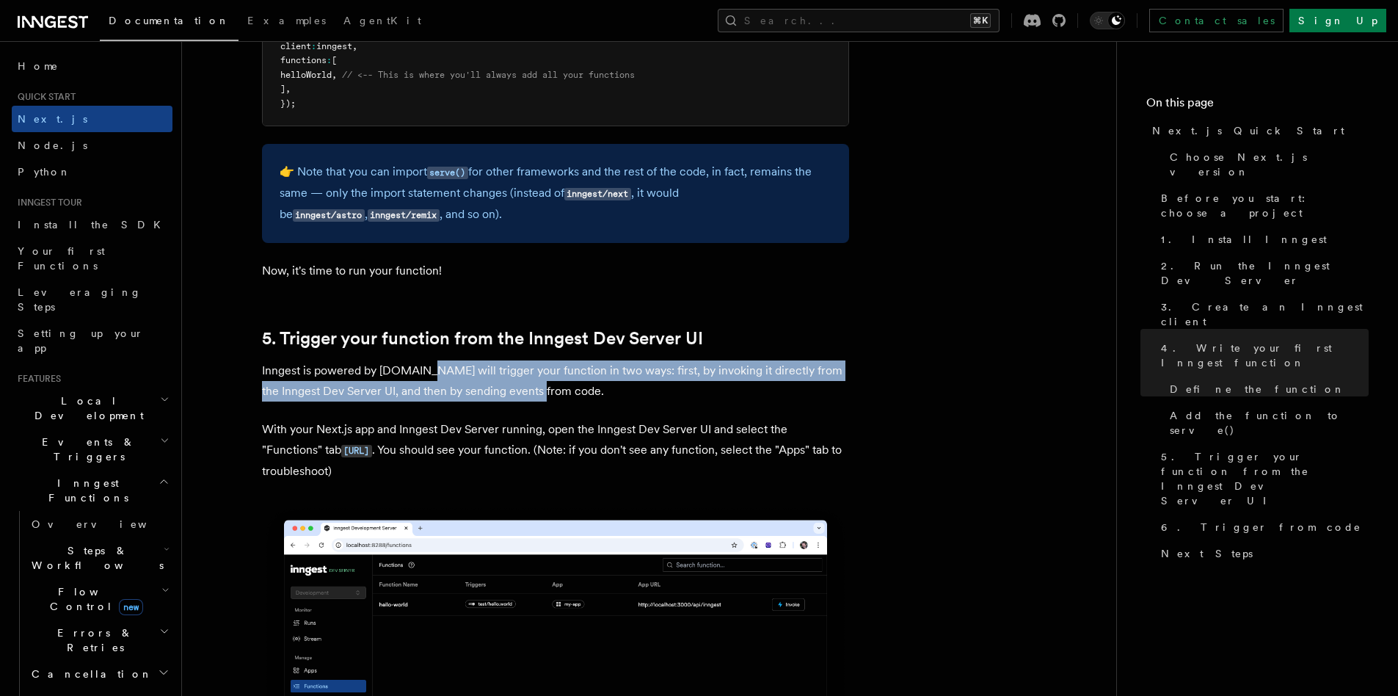
drag, startPoint x: 418, startPoint y: 369, endPoint x: 542, endPoint y: 392, distance: 125.4
click at [542, 392] on p "Inngest is powered by [DOMAIN_NAME] will trigger your function in two ways: fir…" at bounding box center [555, 380] width 587 height 41
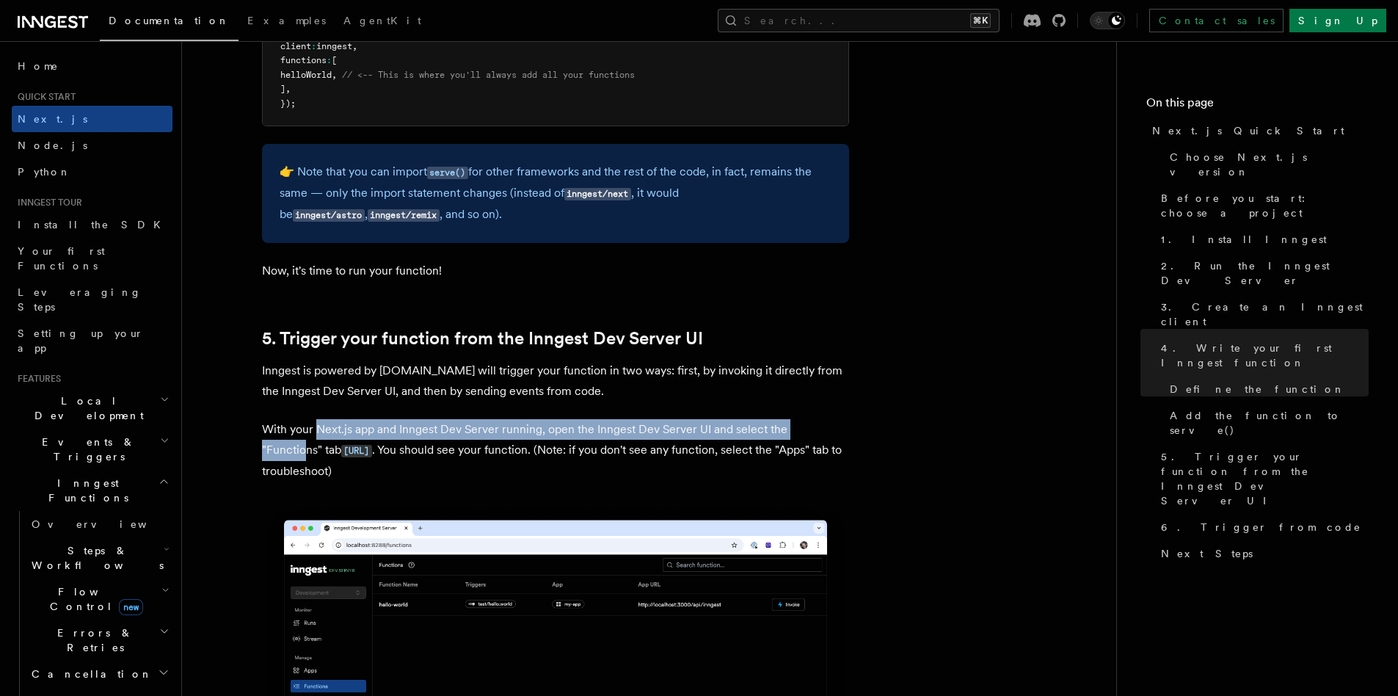
drag, startPoint x: 315, startPoint y: 431, endPoint x: 832, endPoint y: 429, distance: 517.5
click at [832, 429] on p "With your Next.js app and Inngest Dev Server running, open the Inngest Dev Serv…" at bounding box center [555, 450] width 587 height 62
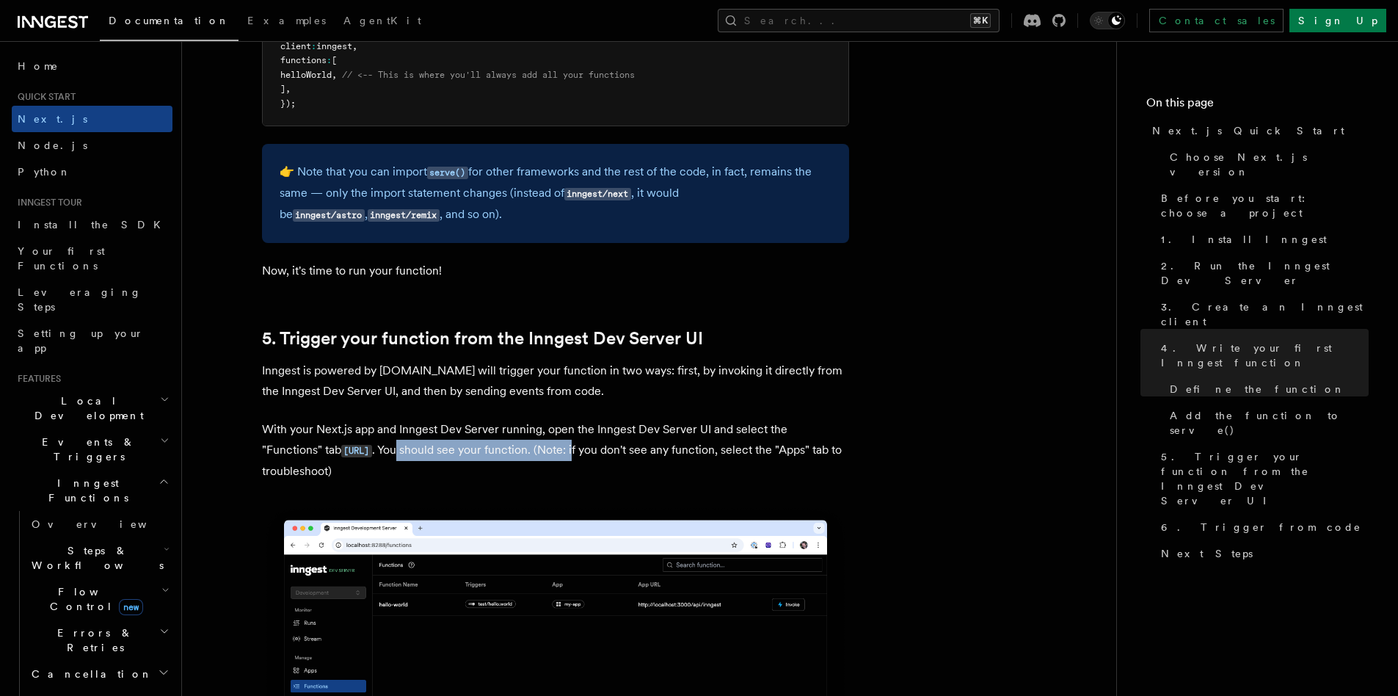
drag, startPoint x: 476, startPoint y: 450, endPoint x: 649, endPoint y: 448, distance: 172.5
click at [649, 448] on p "With your Next.js app and Inngest Dev Server running, open the Inngest Dev Serv…" at bounding box center [555, 450] width 587 height 62
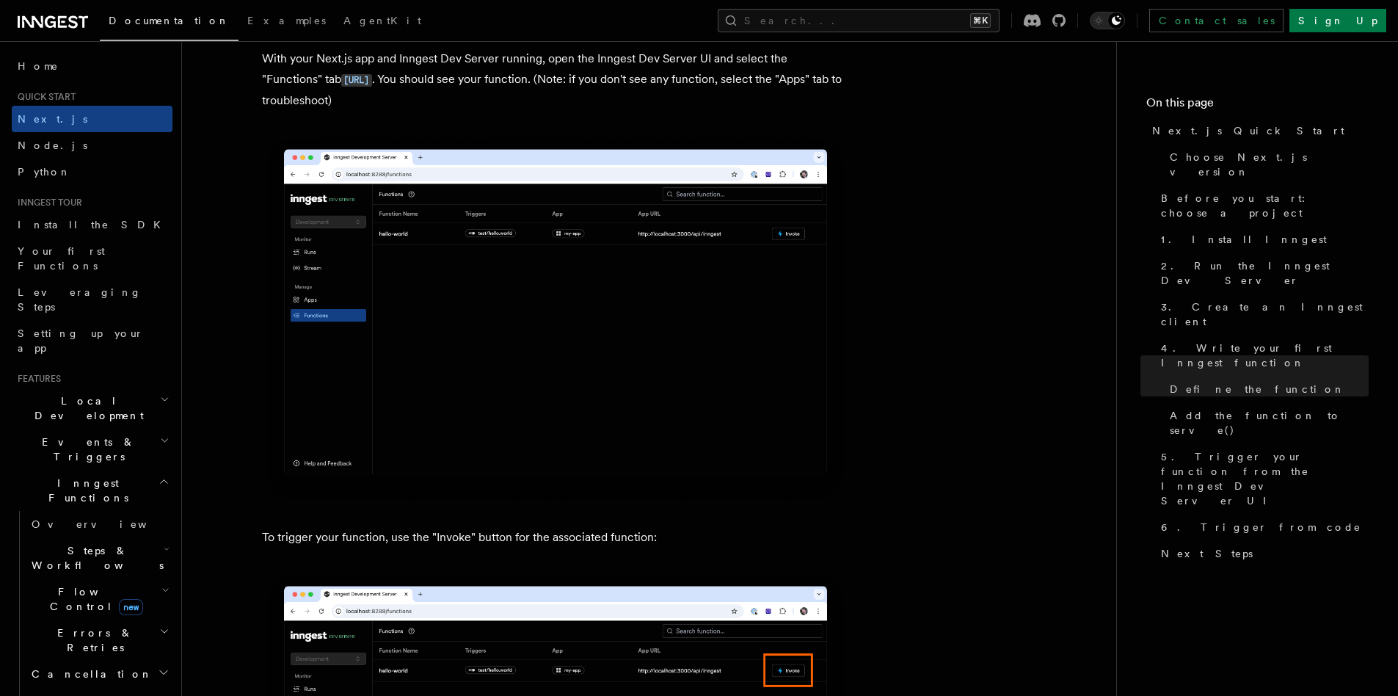
scroll to position [3681, 0]
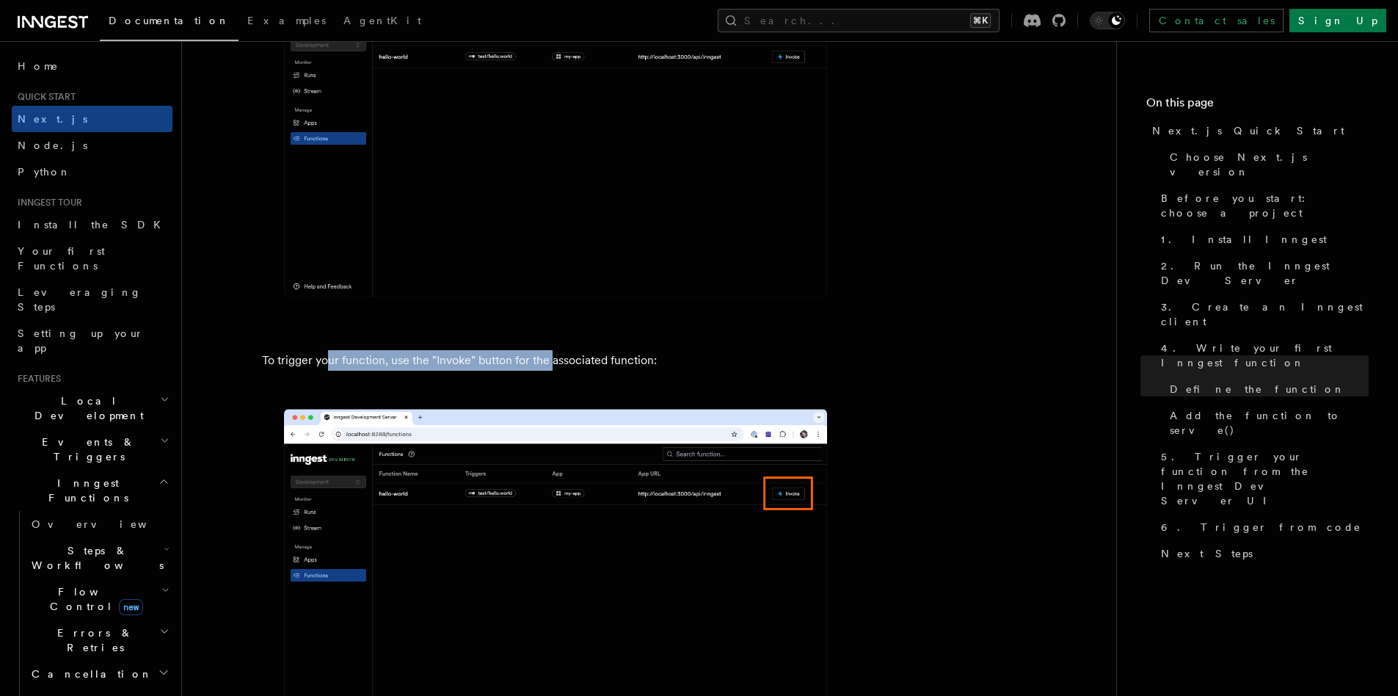
drag, startPoint x: 324, startPoint y: 357, endPoint x: 550, endPoint y: 358, distance: 226.1
click at [550, 358] on p "To trigger your function, use the "Invoke" button for the associated function:" at bounding box center [555, 360] width 587 height 21
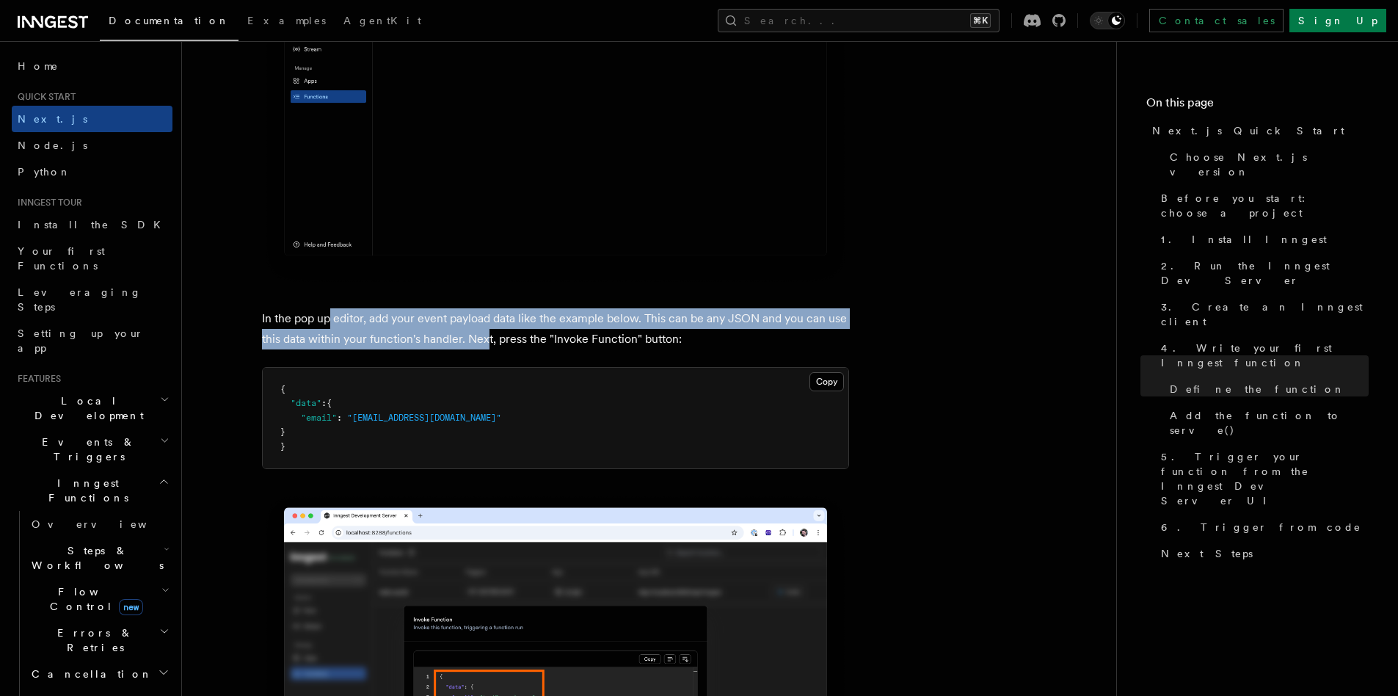
drag, startPoint x: 328, startPoint y: 318, endPoint x: 487, endPoint y: 338, distance: 160.6
click at [487, 338] on p "In the pop up editor, add your event payload data like the example below. This …" at bounding box center [555, 328] width 587 height 41
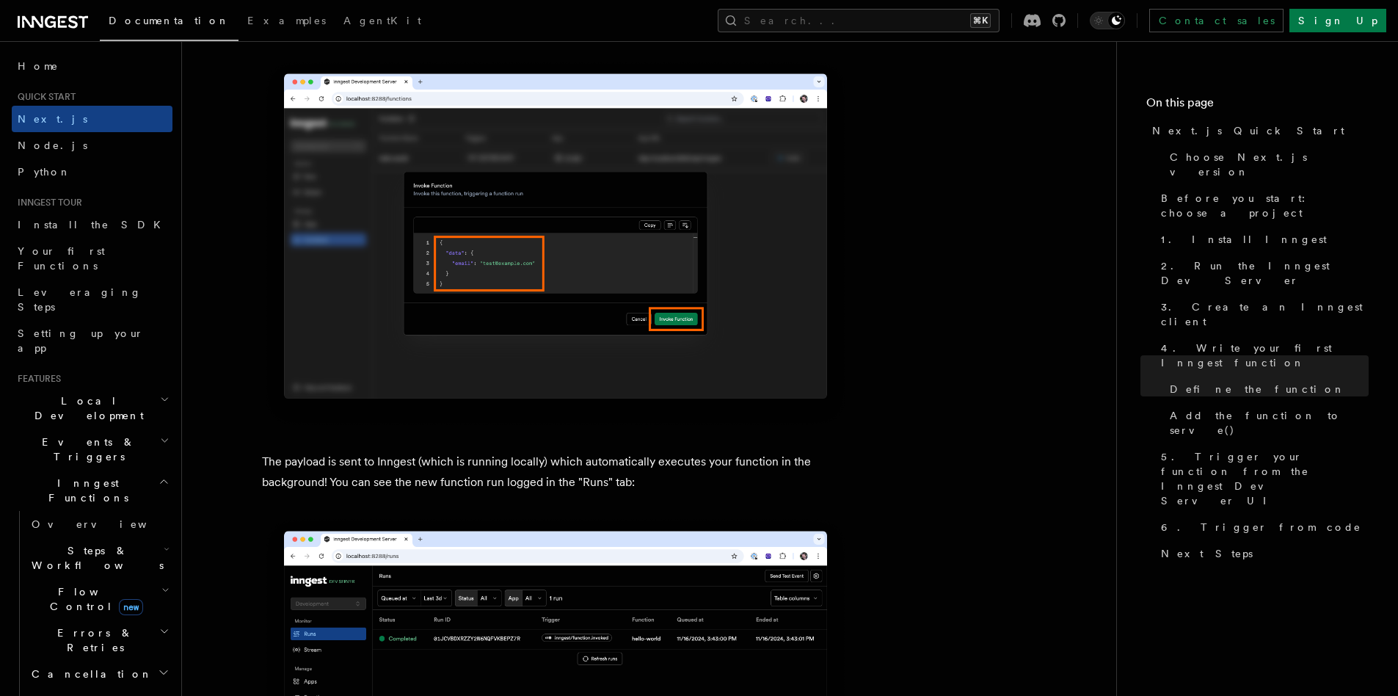
scroll to position [4669, 0]
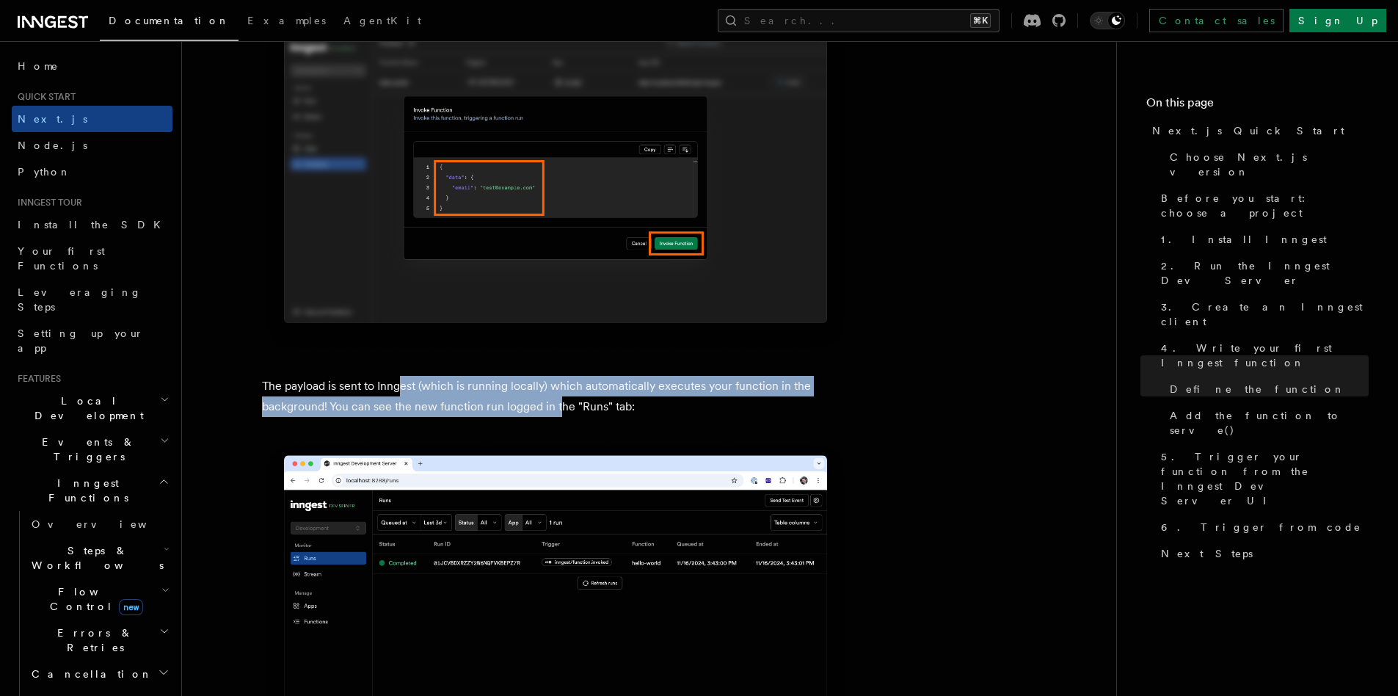
drag, startPoint x: 399, startPoint y: 391, endPoint x: 562, endPoint y: 408, distance: 163.9
click at [562, 408] on p "The payload is sent to Inngest (which is running locally) which automatically e…" at bounding box center [555, 396] width 587 height 41
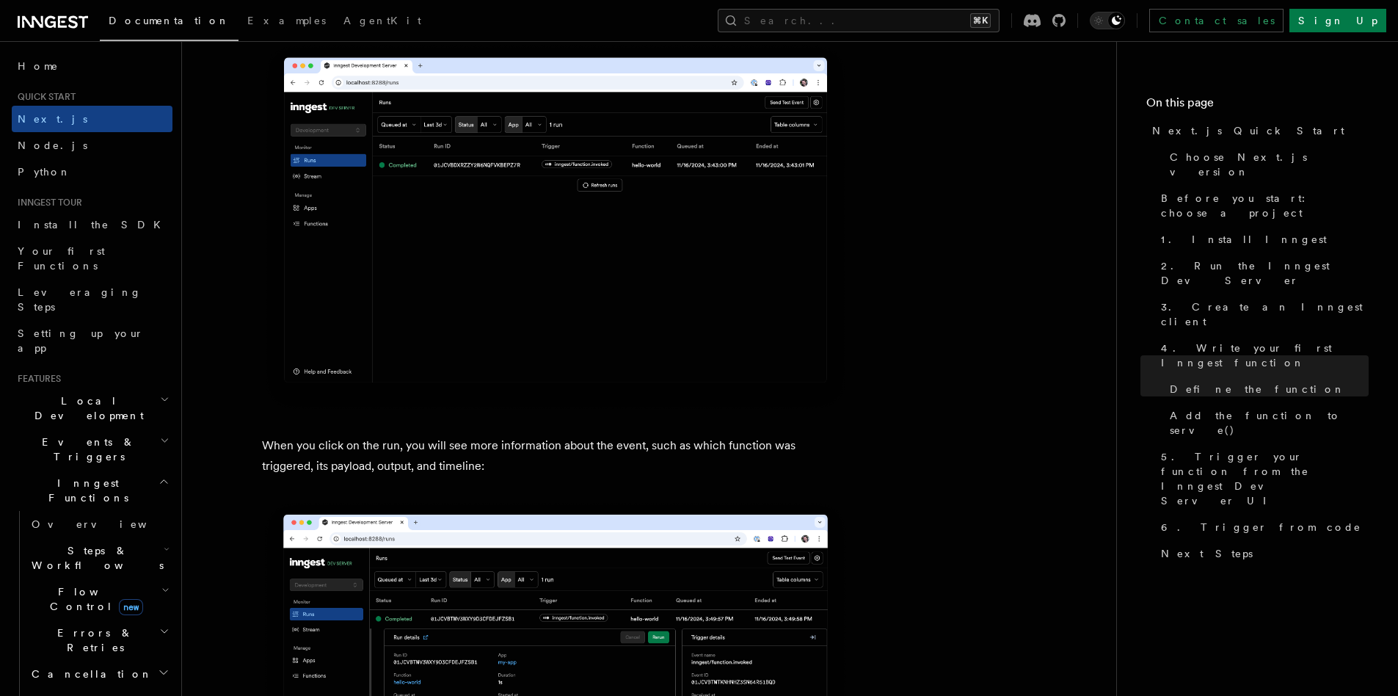
scroll to position [5152, 0]
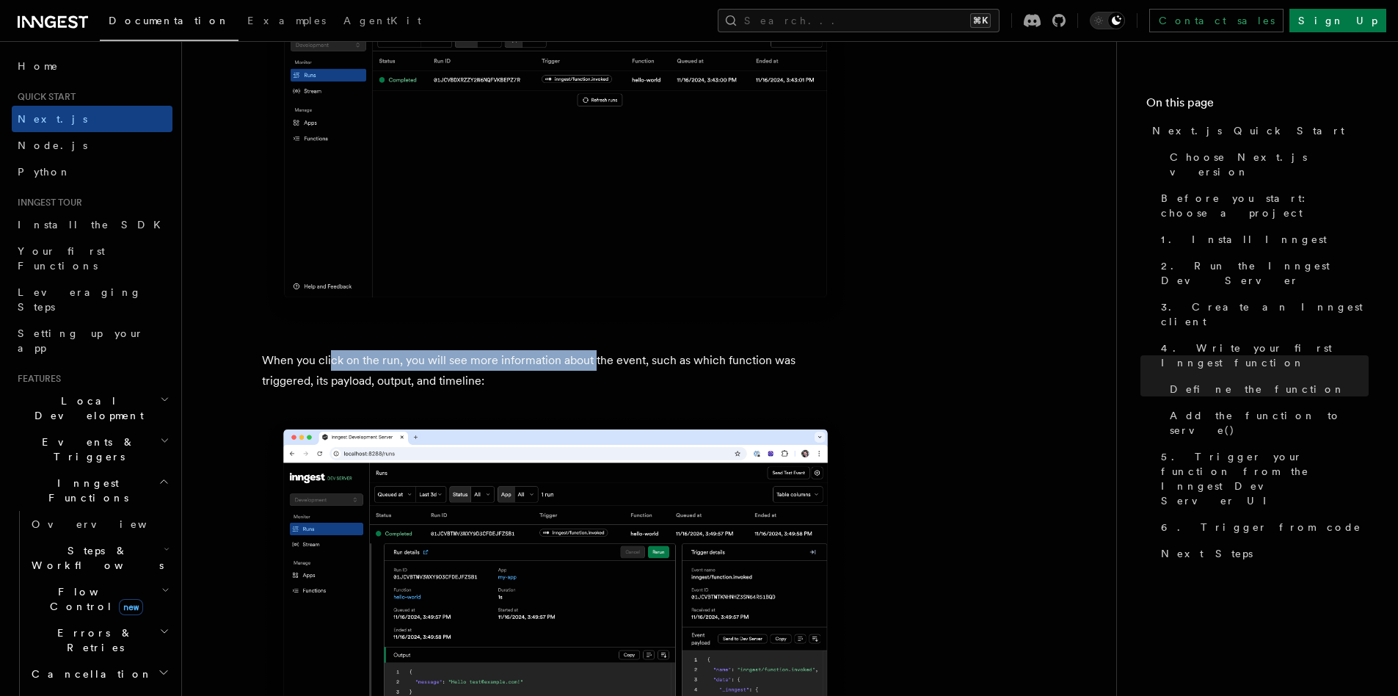
drag, startPoint x: 330, startPoint y: 359, endPoint x: 594, endPoint y: 362, distance: 263.5
click at [594, 362] on p "When you click on the run, you will see more information about the event, such …" at bounding box center [555, 370] width 587 height 41
click at [348, 357] on p "When you click on the run, you will see more information about the event, such …" at bounding box center [555, 370] width 587 height 41
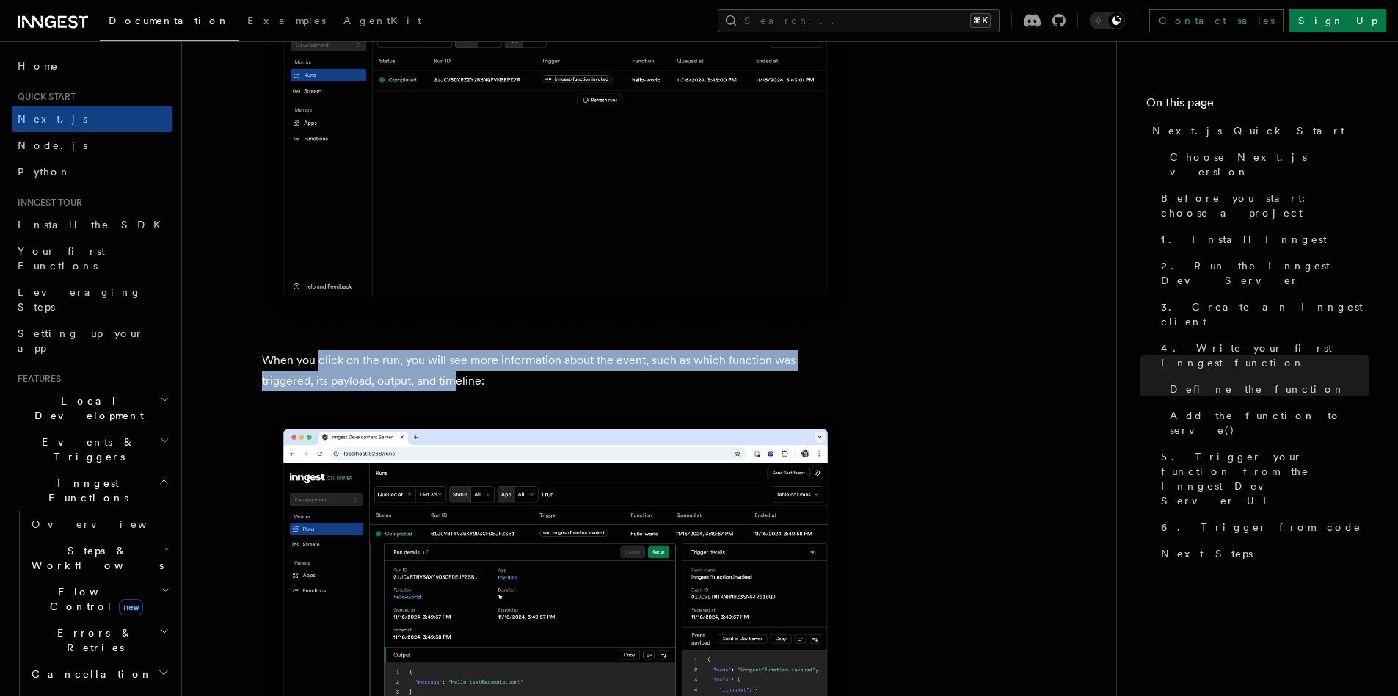
drag, startPoint x: 316, startPoint y: 359, endPoint x: 399, endPoint y: 380, distance: 85.6
click at [399, 380] on p "When you click on the run, you will see more information about the event, such …" at bounding box center [555, 370] width 587 height 41
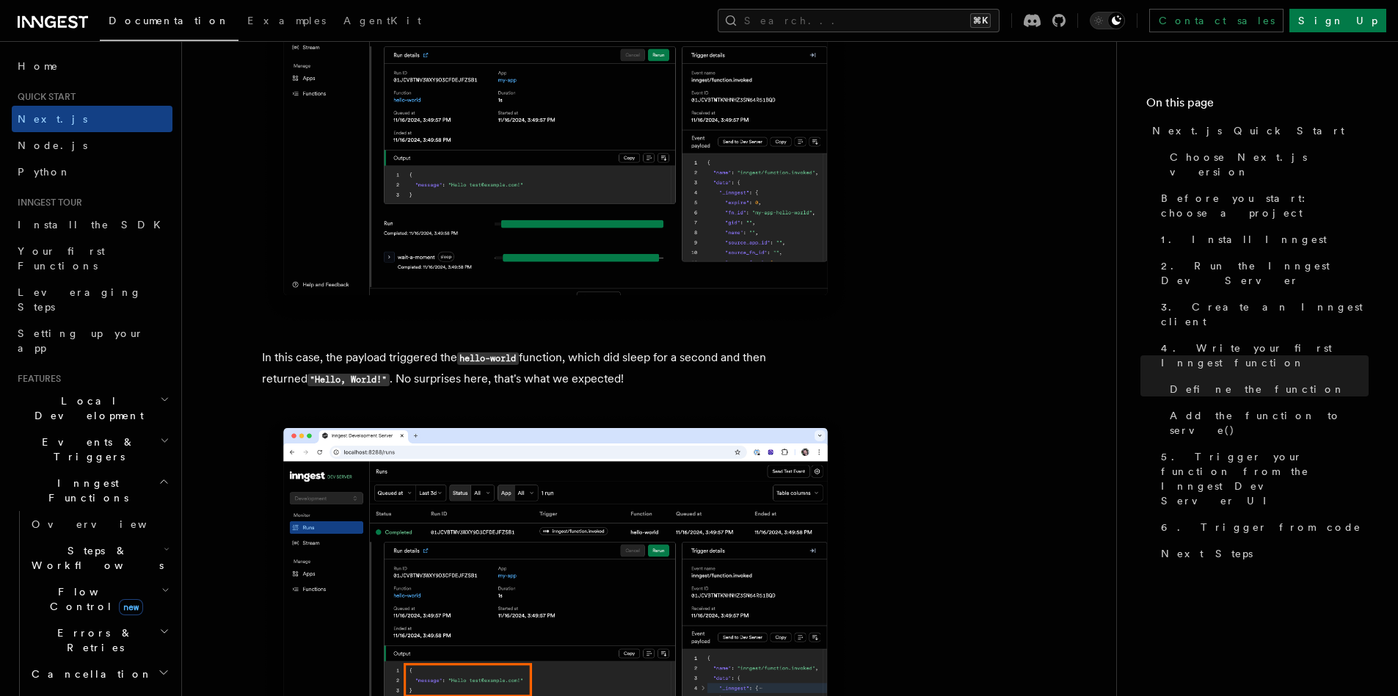
scroll to position [5668, 0]
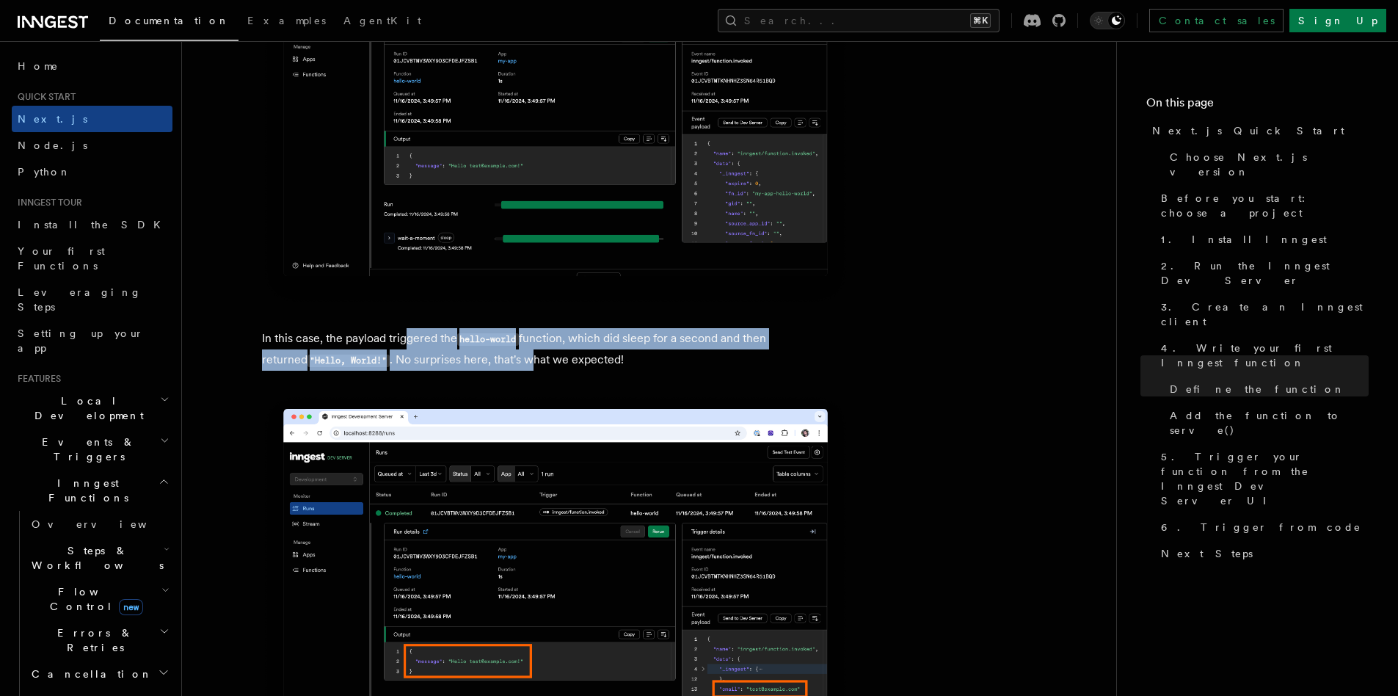
drag, startPoint x: 406, startPoint y: 337, endPoint x: 487, endPoint y: 353, distance: 83.1
click at [487, 353] on p "In this case, the payload triggered the hello-world function, which did sleep f…" at bounding box center [555, 349] width 587 height 43
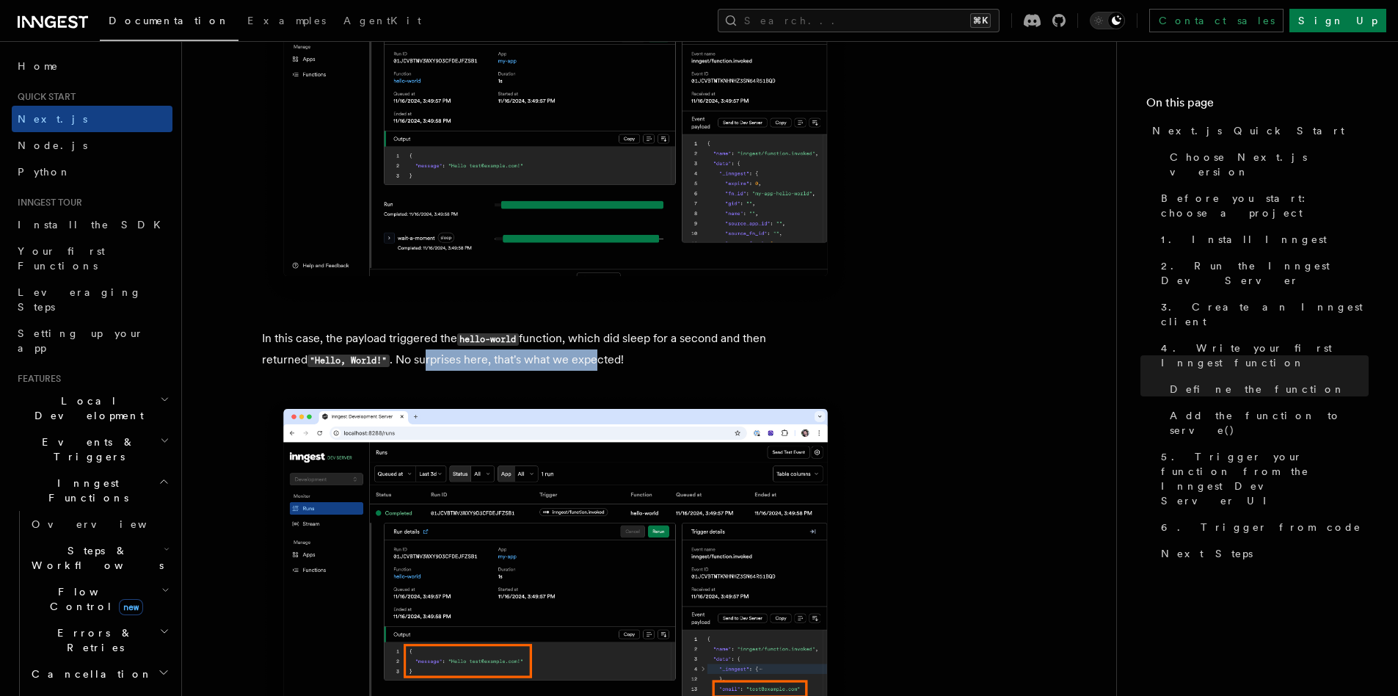
drag, startPoint x: 382, startPoint y: 358, endPoint x: 553, endPoint y: 362, distance: 171.1
click at [553, 362] on p "In this case, the payload triggered the hello-world function, which did sleep f…" at bounding box center [555, 349] width 587 height 43
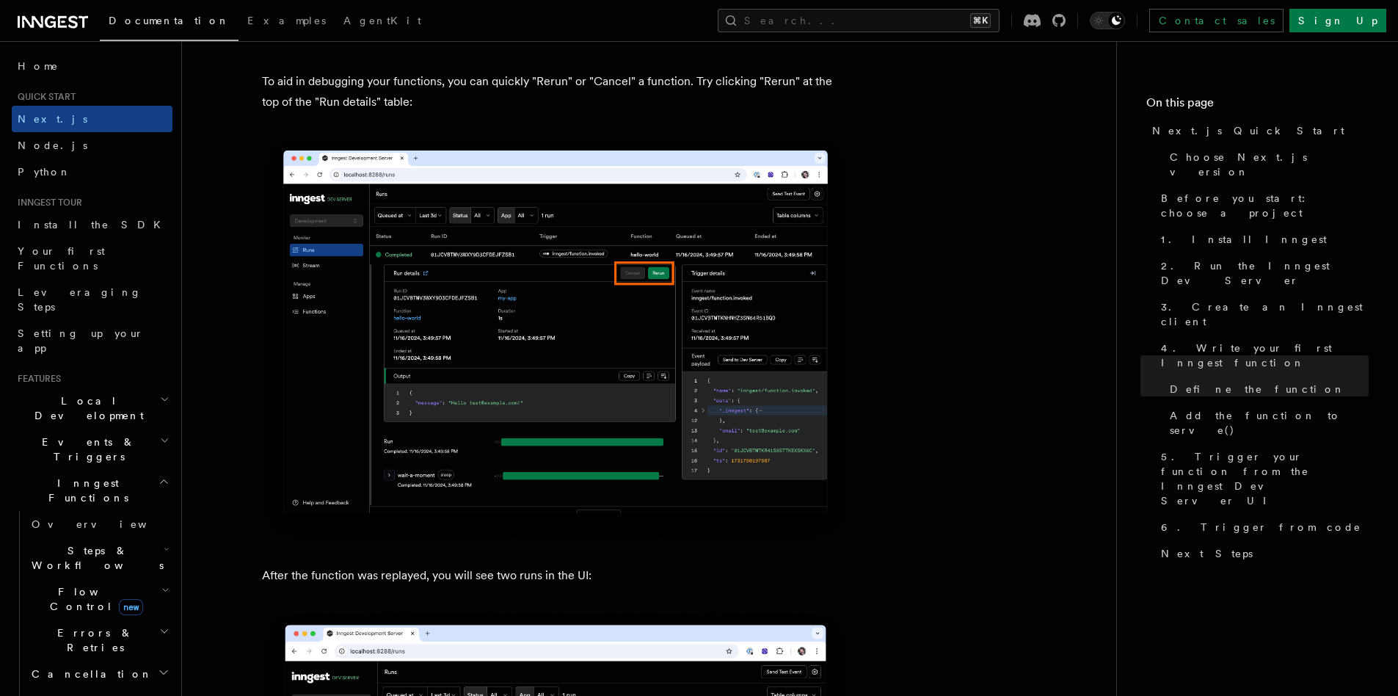
scroll to position [6674, 0]
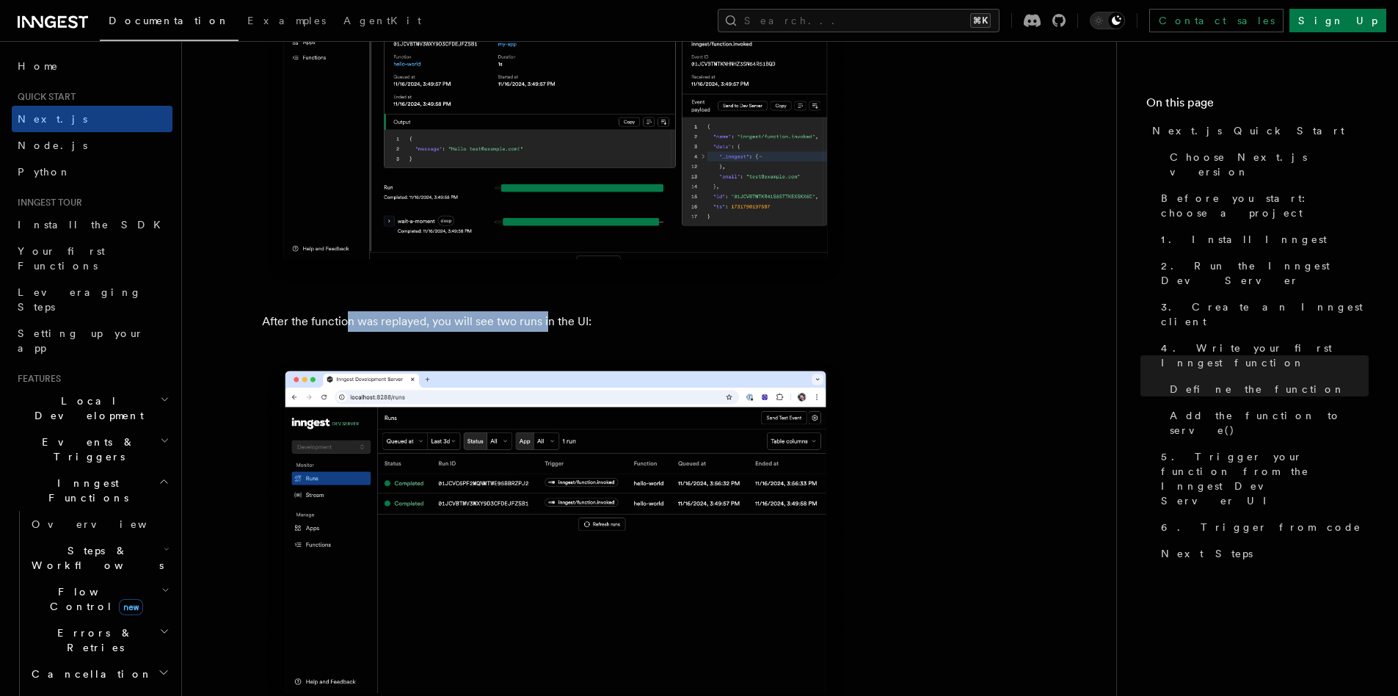
drag, startPoint x: 344, startPoint y: 327, endPoint x: 547, endPoint y: 327, distance: 202.6
click at [547, 327] on p "After the function was replayed, you will see two runs in the UI:" at bounding box center [555, 321] width 587 height 21
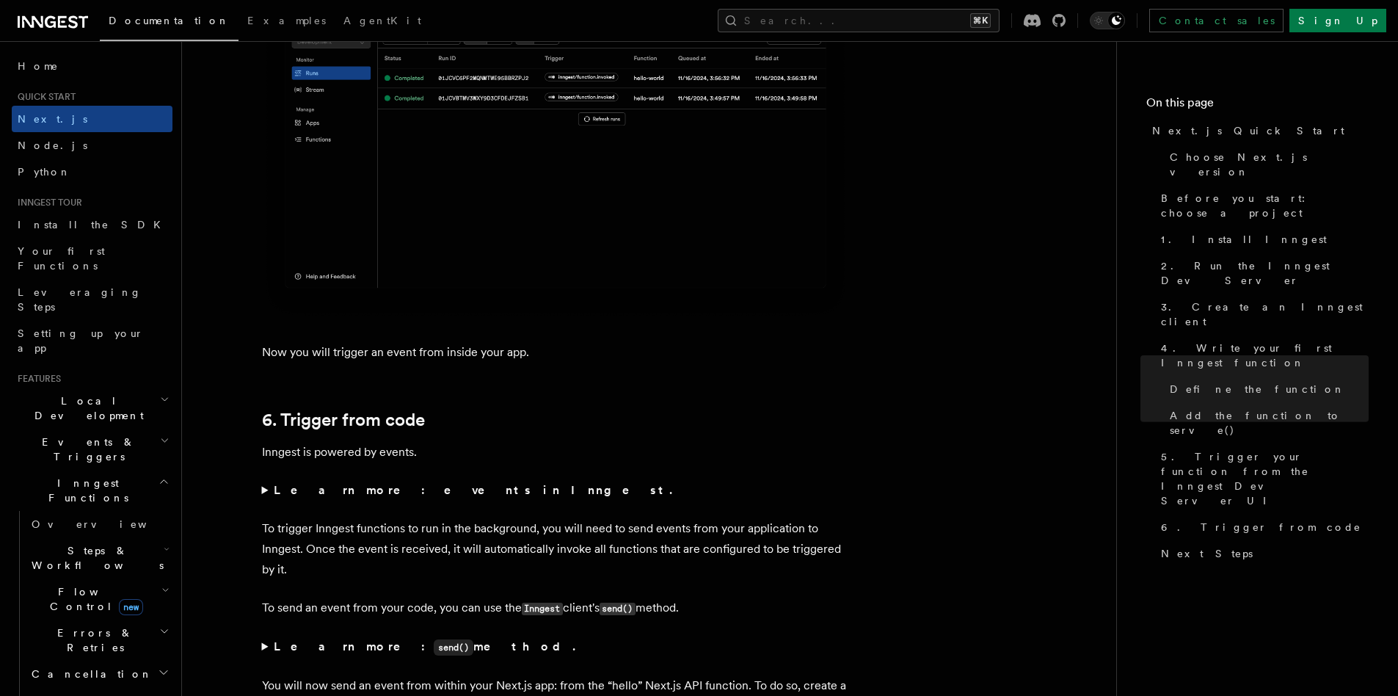
scroll to position [7214, 0]
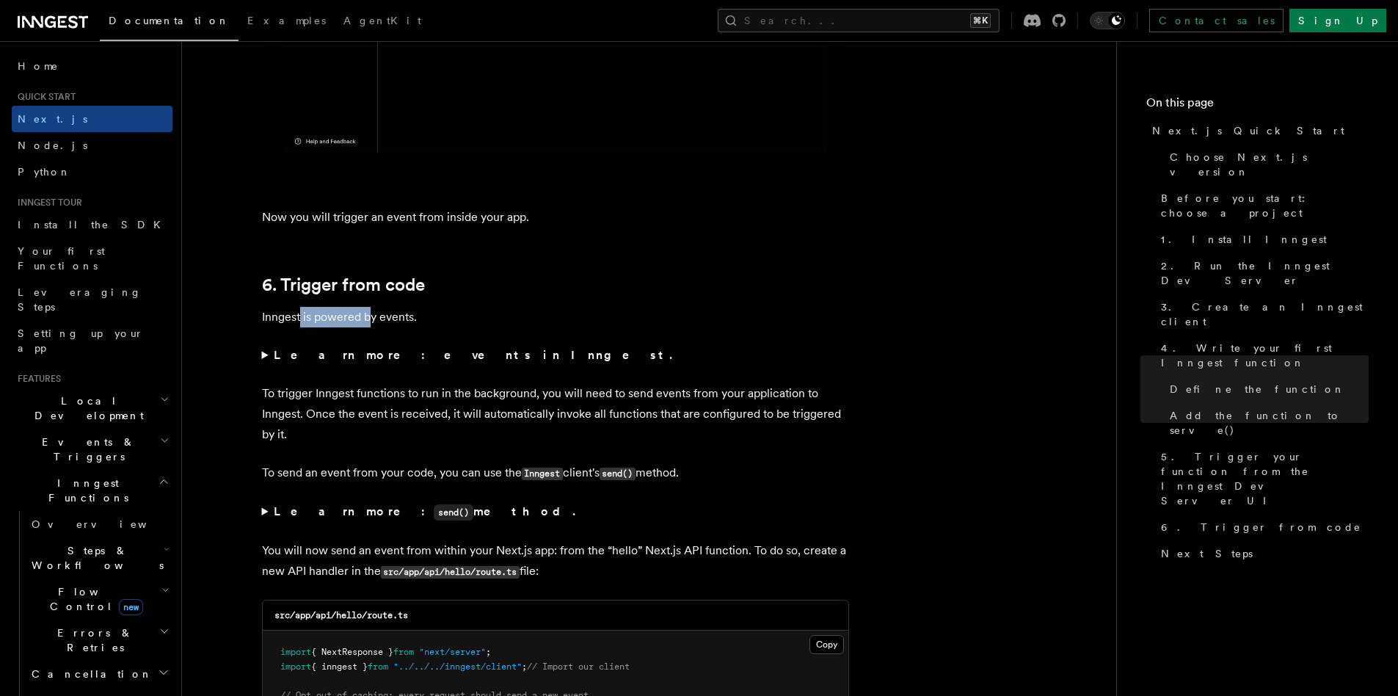
drag, startPoint x: 299, startPoint y: 317, endPoint x: 369, endPoint y: 317, distance: 69.7
click at [369, 317] on p "Inngest is powered by events." at bounding box center [555, 317] width 587 height 21
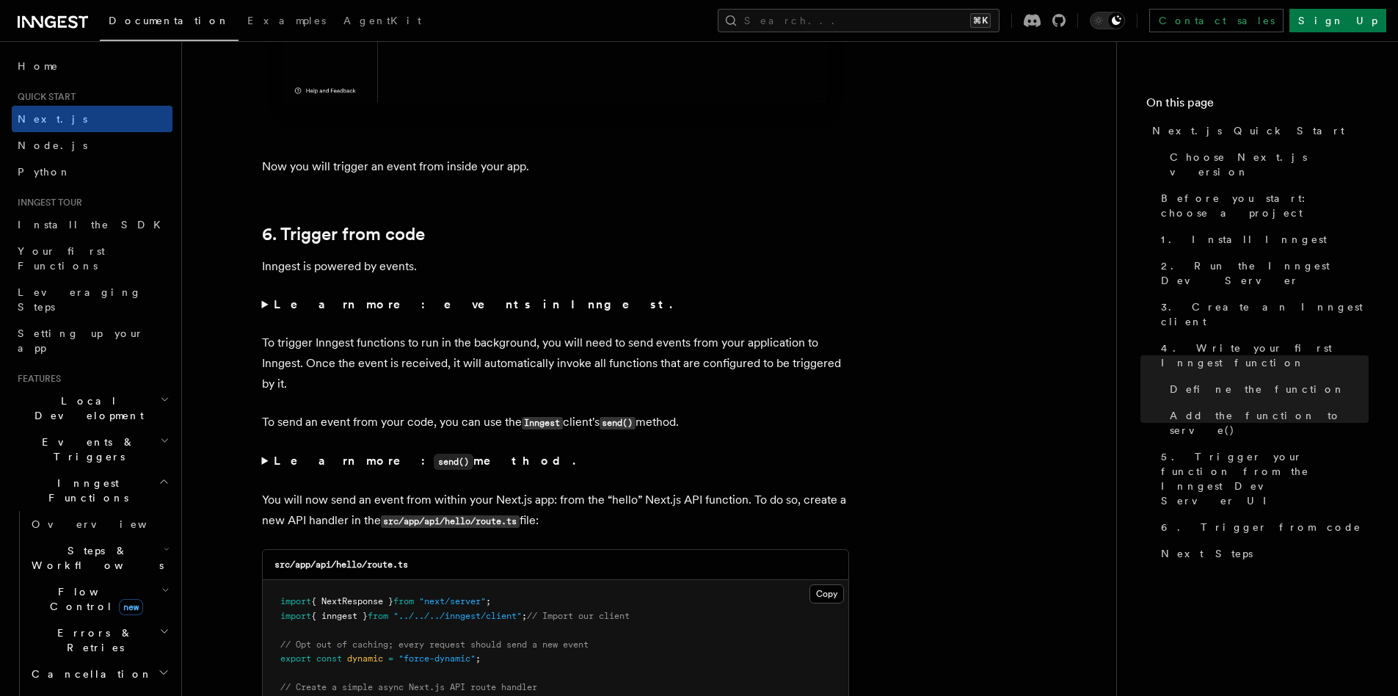
scroll to position [7317, 0]
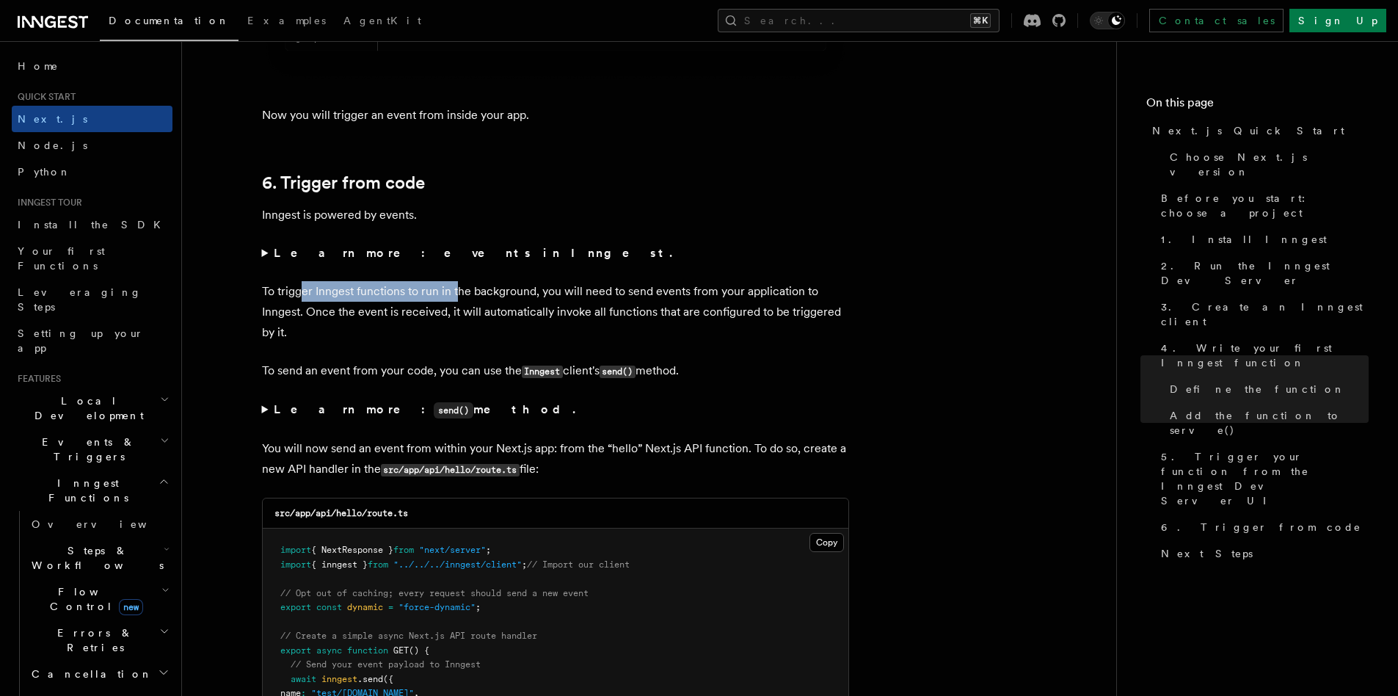
drag, startPoint x: 299, startPoint y: 296, endPoint x: 459, endPoint y: 298, distance: 160.0
click at [459, 298] on p "To trigger Inngest functions to run in the background, you will need to send ev…" at bounding box center [555, 312] width 587 height 62
click at [460, 297] on p "To trigger Inngest functions to run in the background, you will need to send ev…" at bounding box center [555, 312] width 587 height 62
click at [262, 252] on summary "Learn more: events in Inngest." at bounding box center [555, 253] width 587 height 21
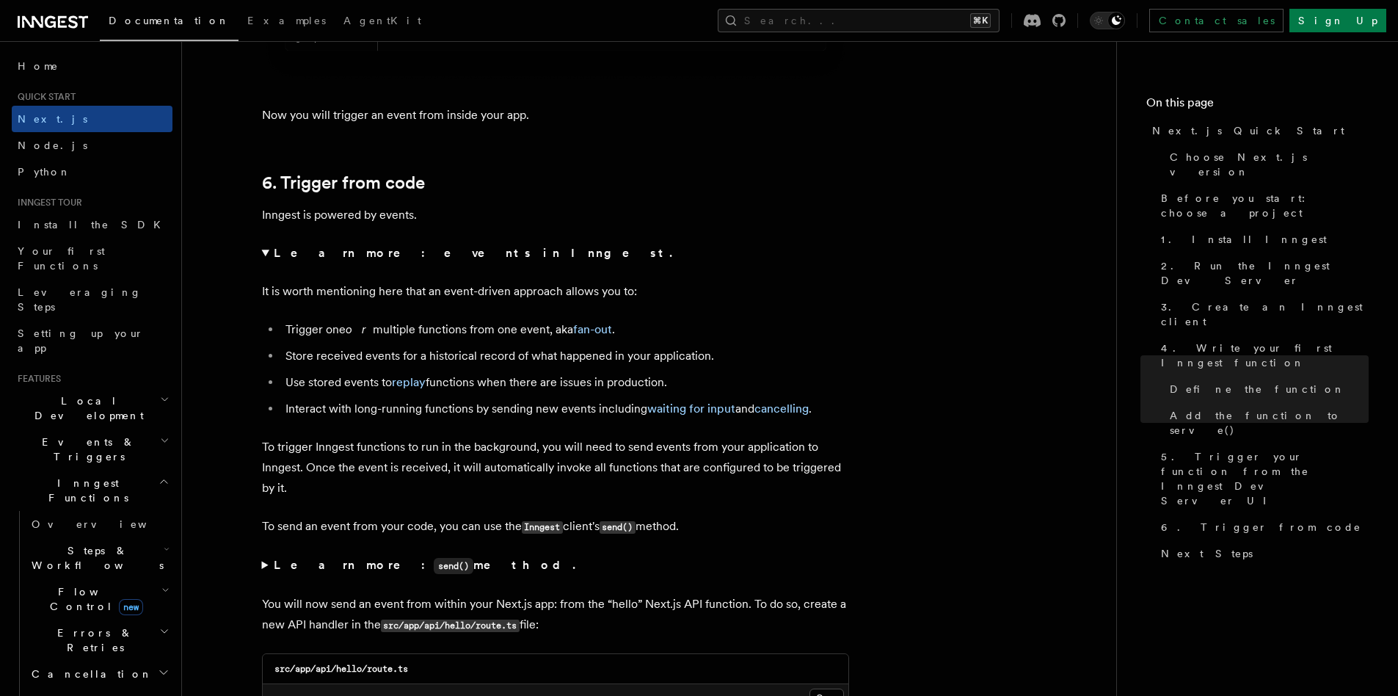
click at [262, 252] on summary "Learn more: events in Inngest." at bounding box center [555, 253] width 587 height 21
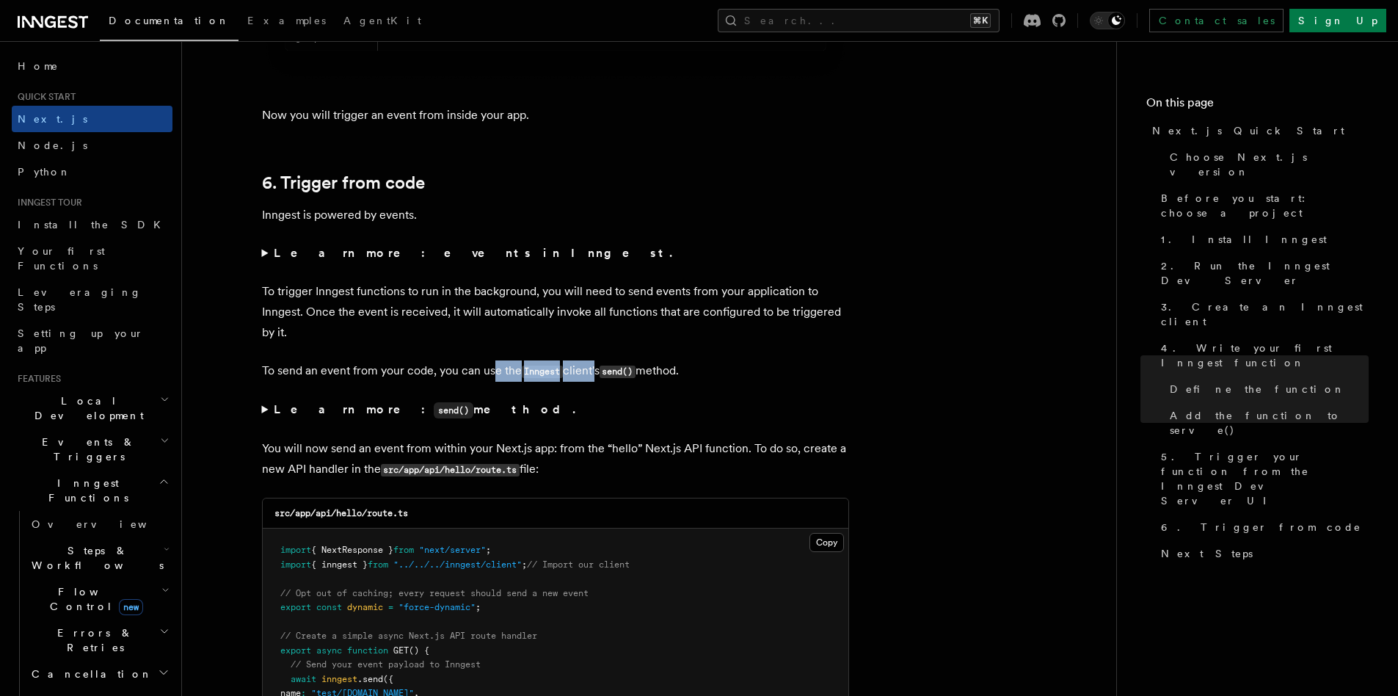
drag, startPoint x: 509, startPoint y: 371, endPoint x: 595, endPoint y: 371, distance: 86.6
click at [595, 371] on p "To send an event from your code, you can use the Inngest client's send() method." at bounding box center [555, 370] width 587 height 21
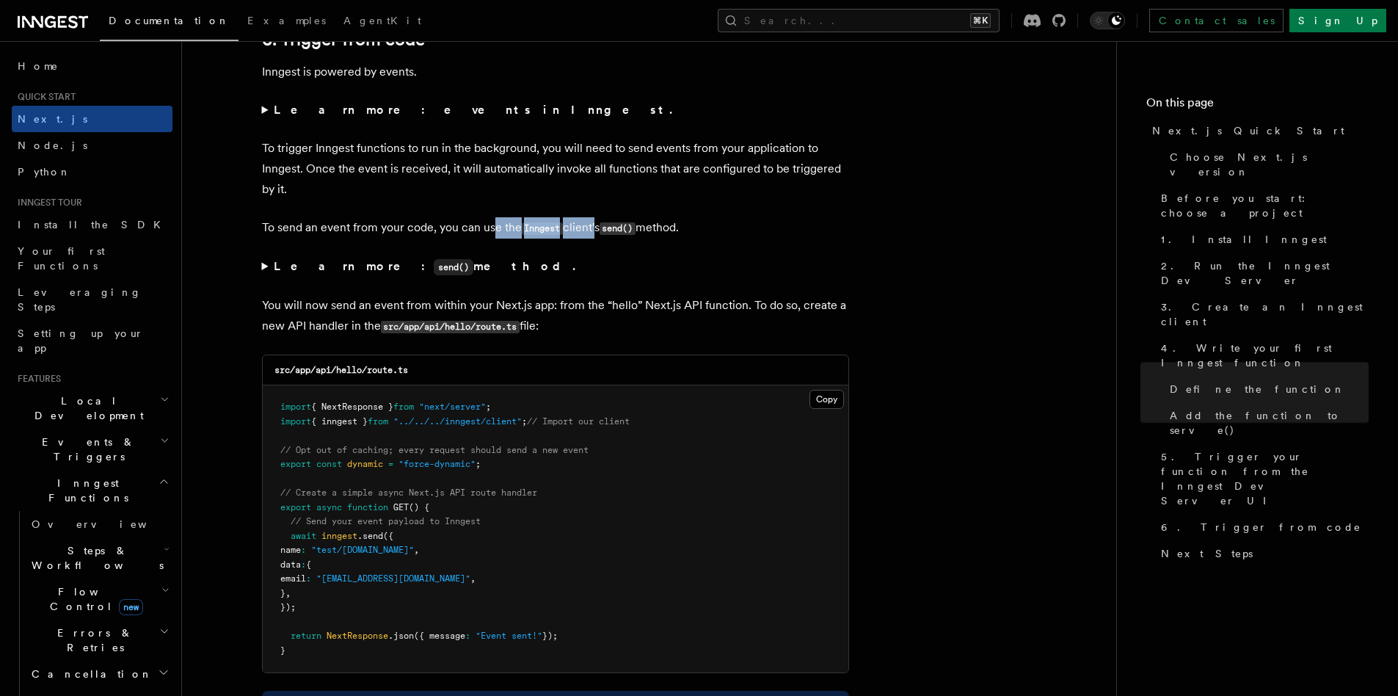
scroll to position [7535, 0]
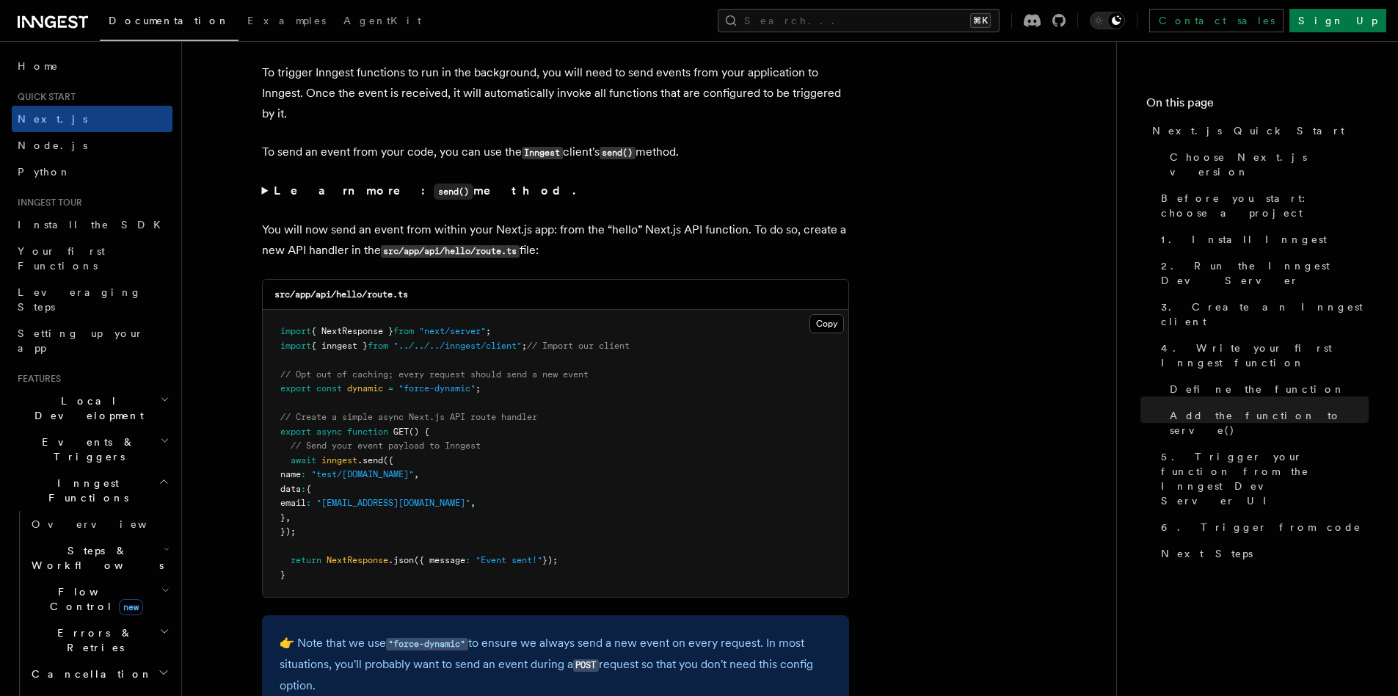
click at [264, 192] on summary "Learn more: send() method." at bounding box center [555, 191] width 587 height 21
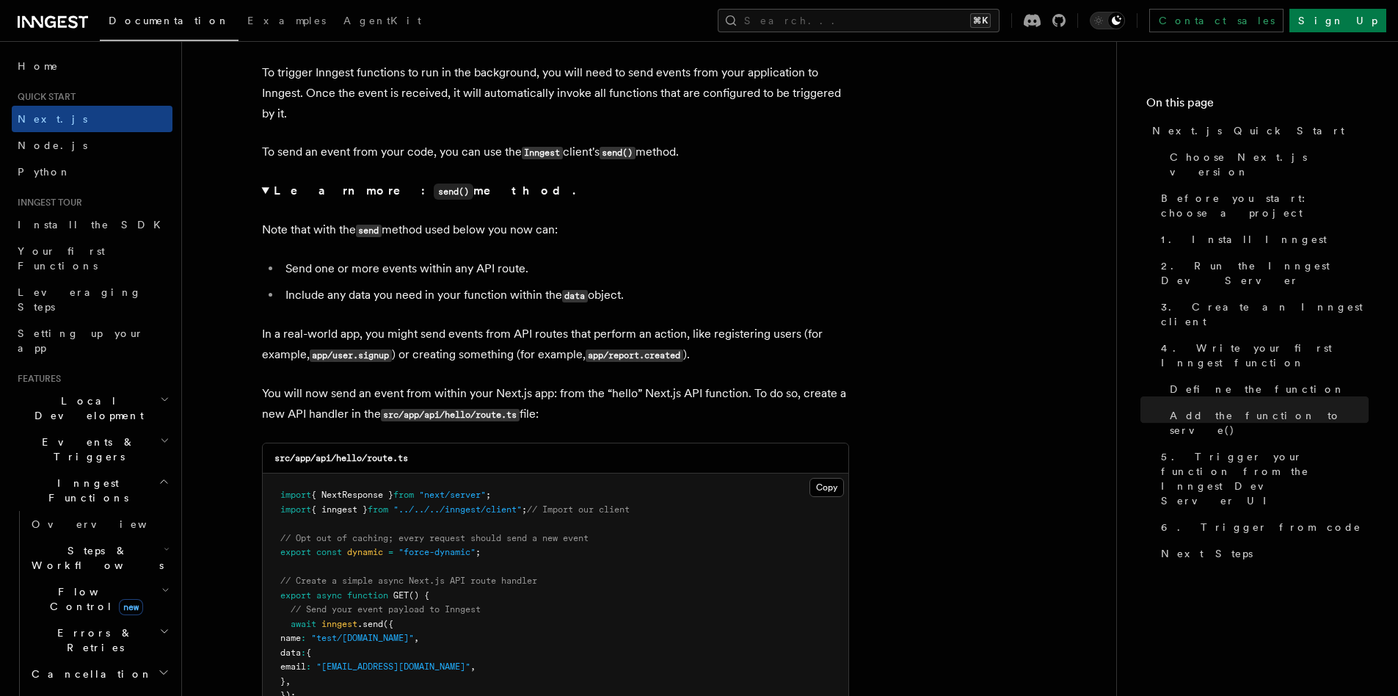
click at [264, 192] on summary "Learn more: send() method." at bounding box center [555, 191] width 587 height 21
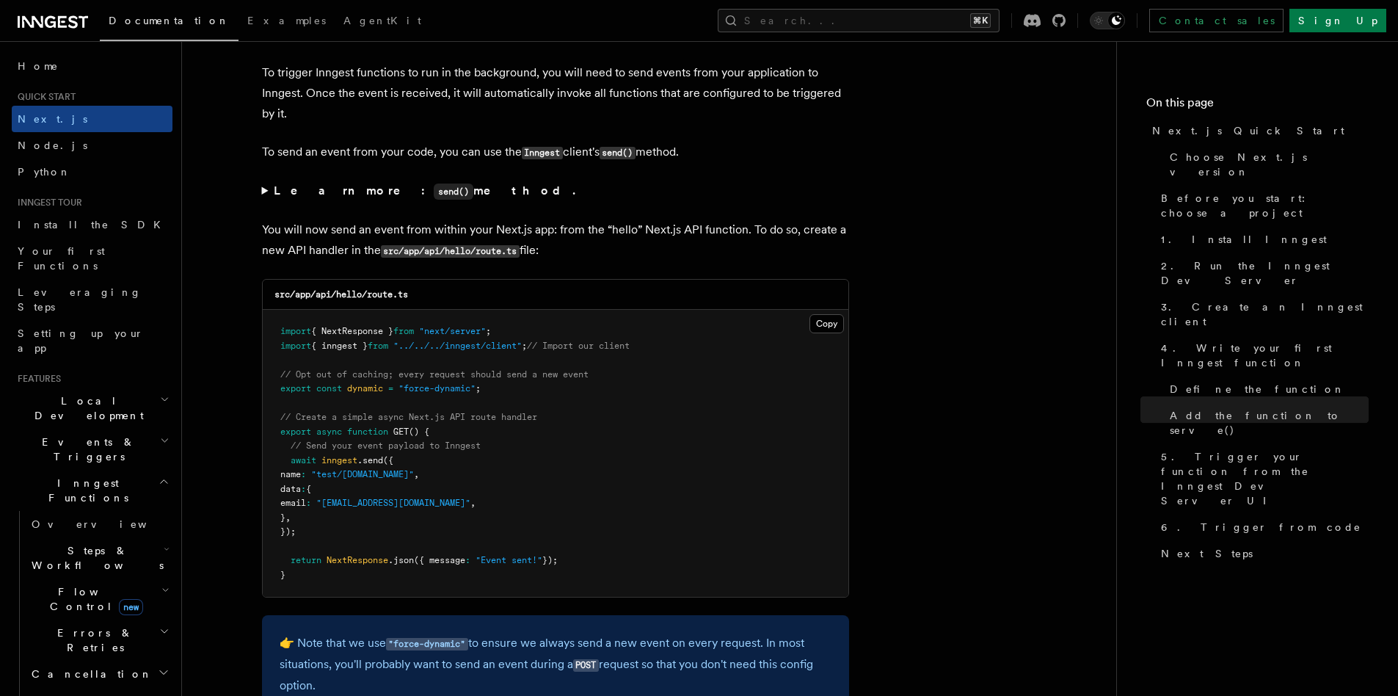
click at [262, 189] on summary "Learn more: send() method." at bounding box center [555, 191] width 587 height 21
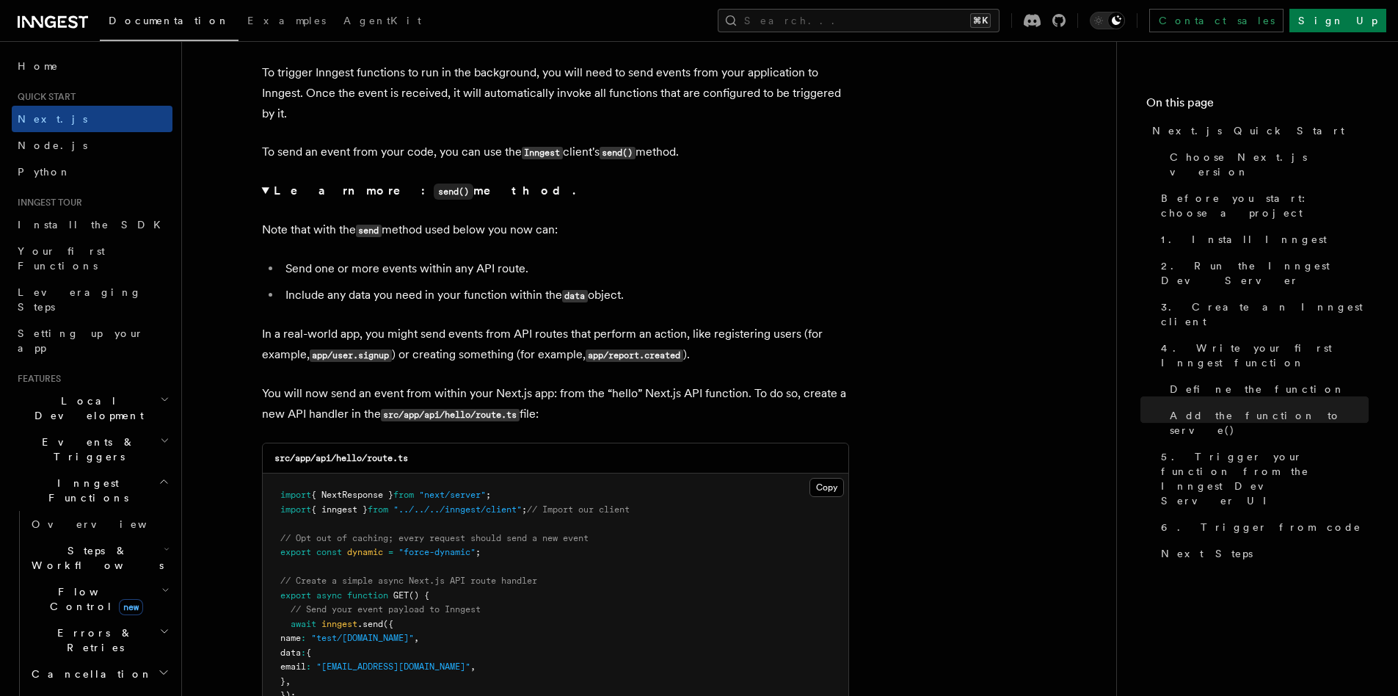
click at [262, 189] on summary "Learn more: send() method." at bounding box center [555, 191] width 587 height 21
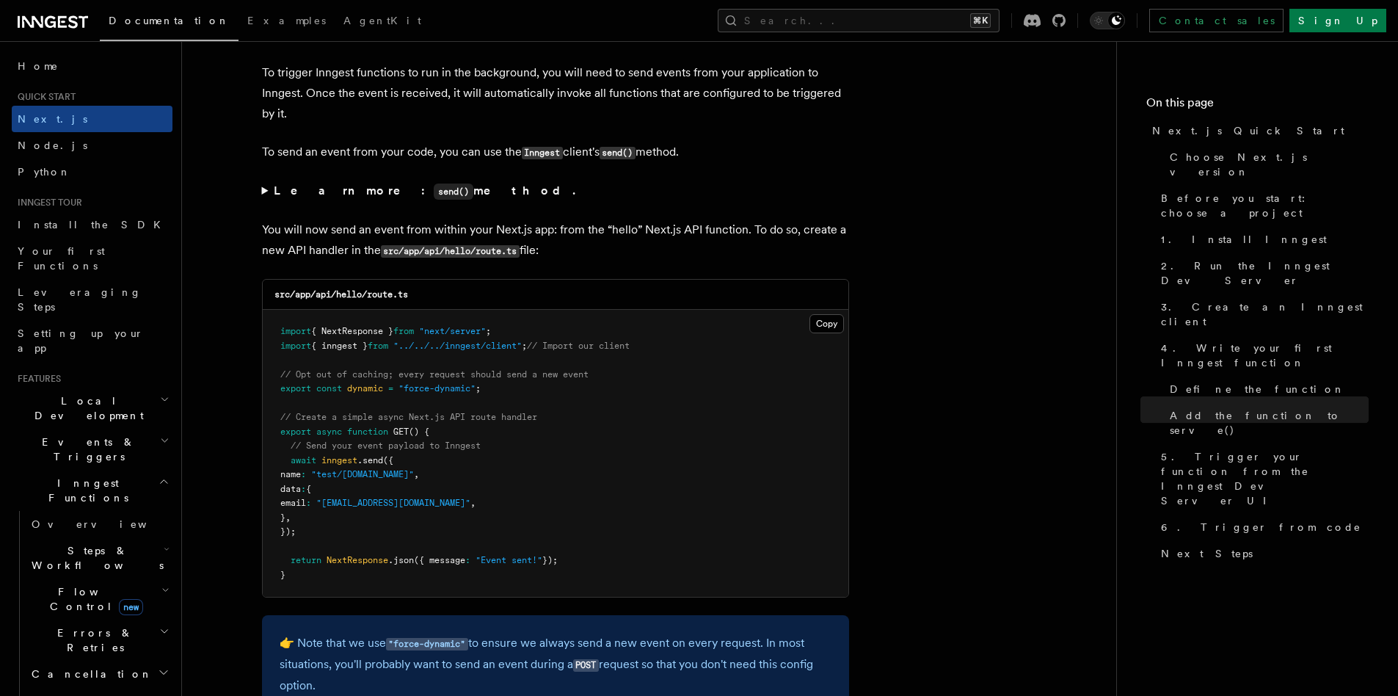
click at [262, 189] on summary "Learn more: send() method." at bounding box center [555, 191] width 587 height 21
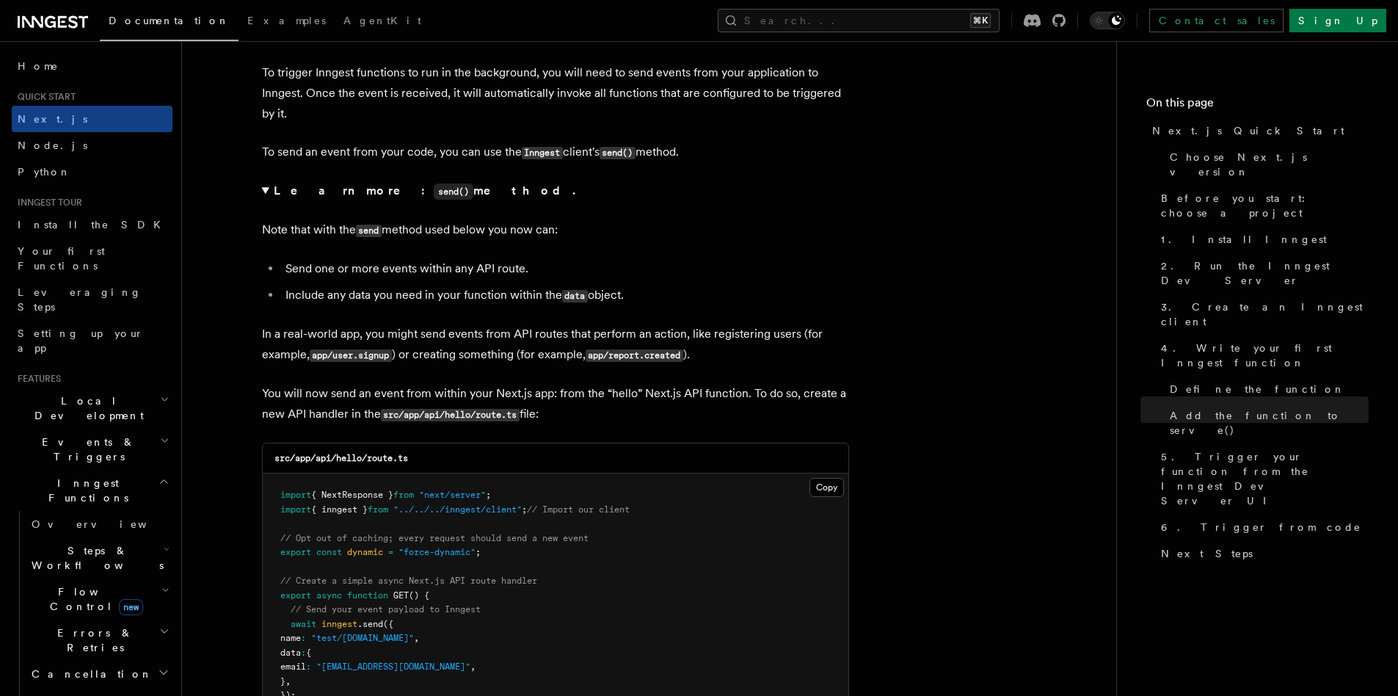
click at [262, 189] on summary "Learn more: send() method." at bounding box center [555, 191] width 587 height 21
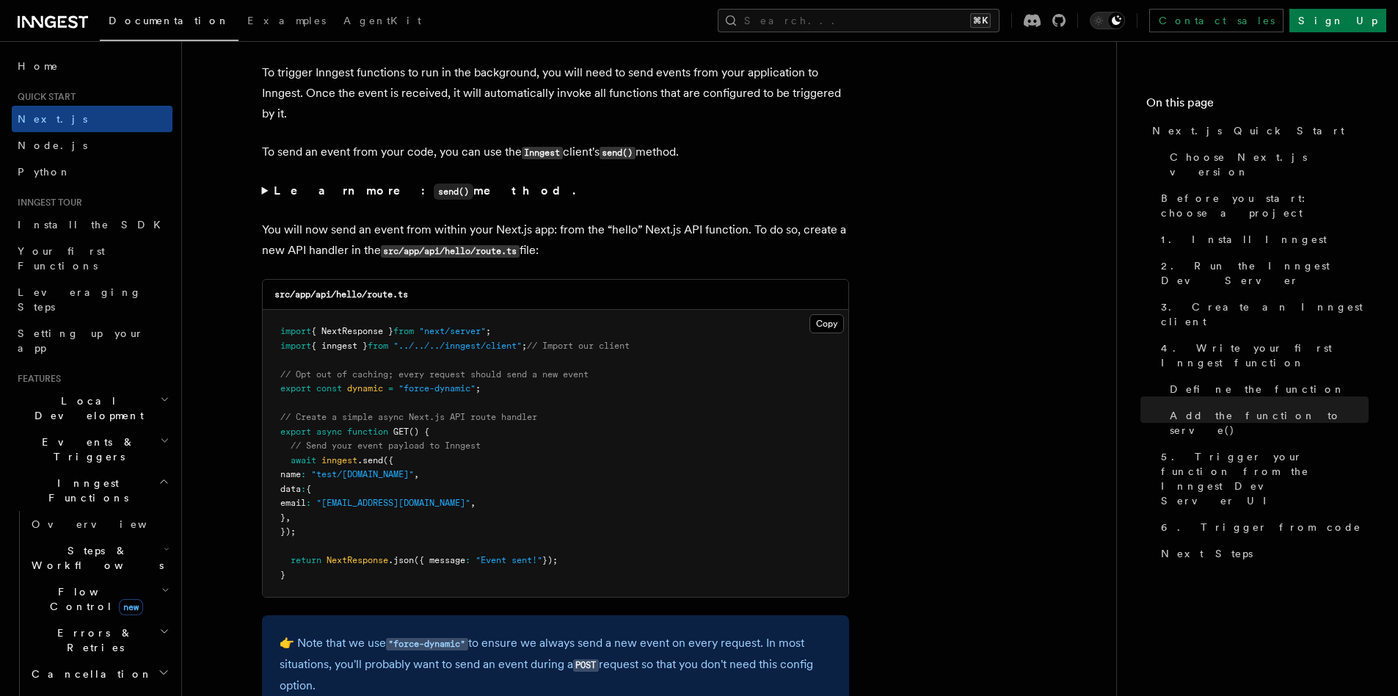
drag, startPoint x: 366, startPoint y: 230, endPoint x: 677, endPoint y: 226, distance: 310.5
click at [677, 226] on p "You will now send an event from within your Next.js app: from the “hello” Next.…" at bounding box center [555, 240] width 587 height 42
drag, startPoint x: 677, startPoint y: 226, endPoint x: 816, endPoint y: 232, distance: 138.9
click at [816, 232] on p "You will now send an event from within your Next.js app: from the “hello” Next.…" at bounding box center [555, 240] width 587 height 42
drag, startPoint x: 321, startPoint y: 250, endPoint x: 349, endPoint y: 250, distance: 28.6
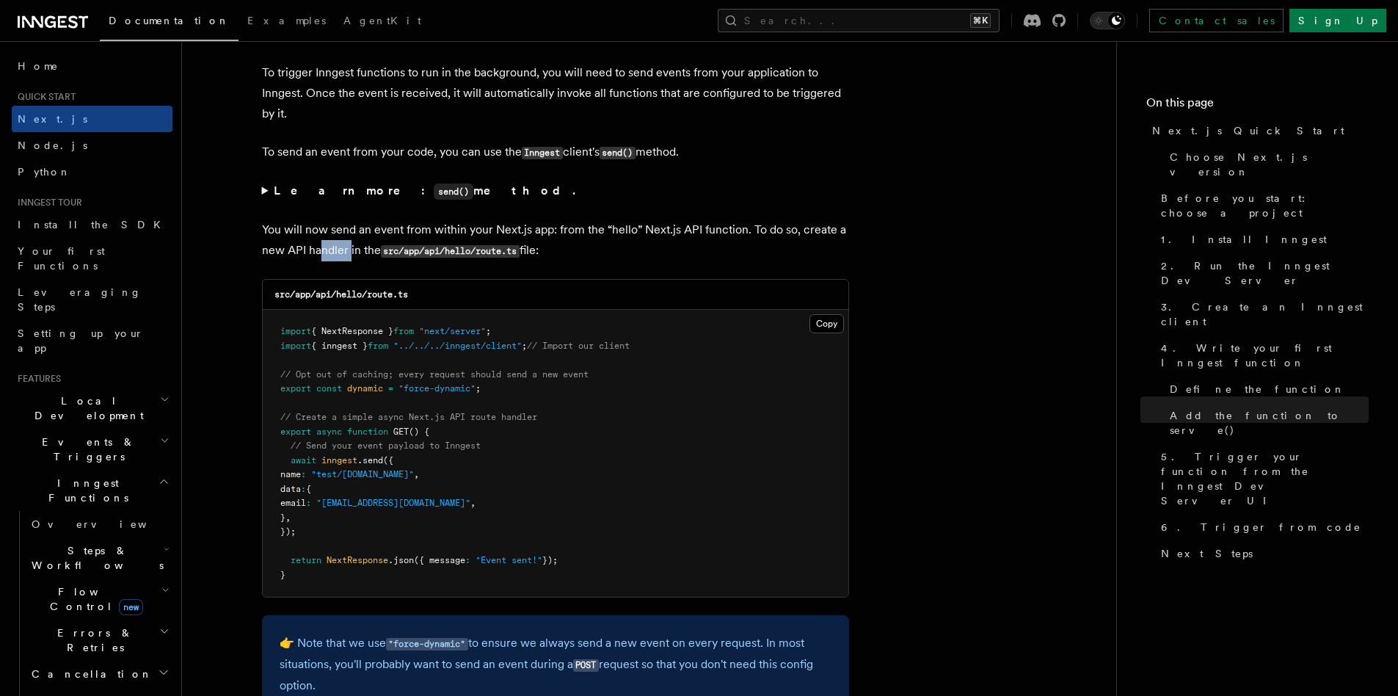
click at [349, 250] on p "You will now send an event from within your Next.js app: from the “hello” Next.…" at bounding box center [555, 240] width 587 height 42
drag, startPoint x: 331, startPoint y: 327, endPoint x: 392, endPoint y: 334, distance: 61.3
click at [392, 334] on span "{ NextResponse }" at bounding box center [352, 331] width 82 height 10
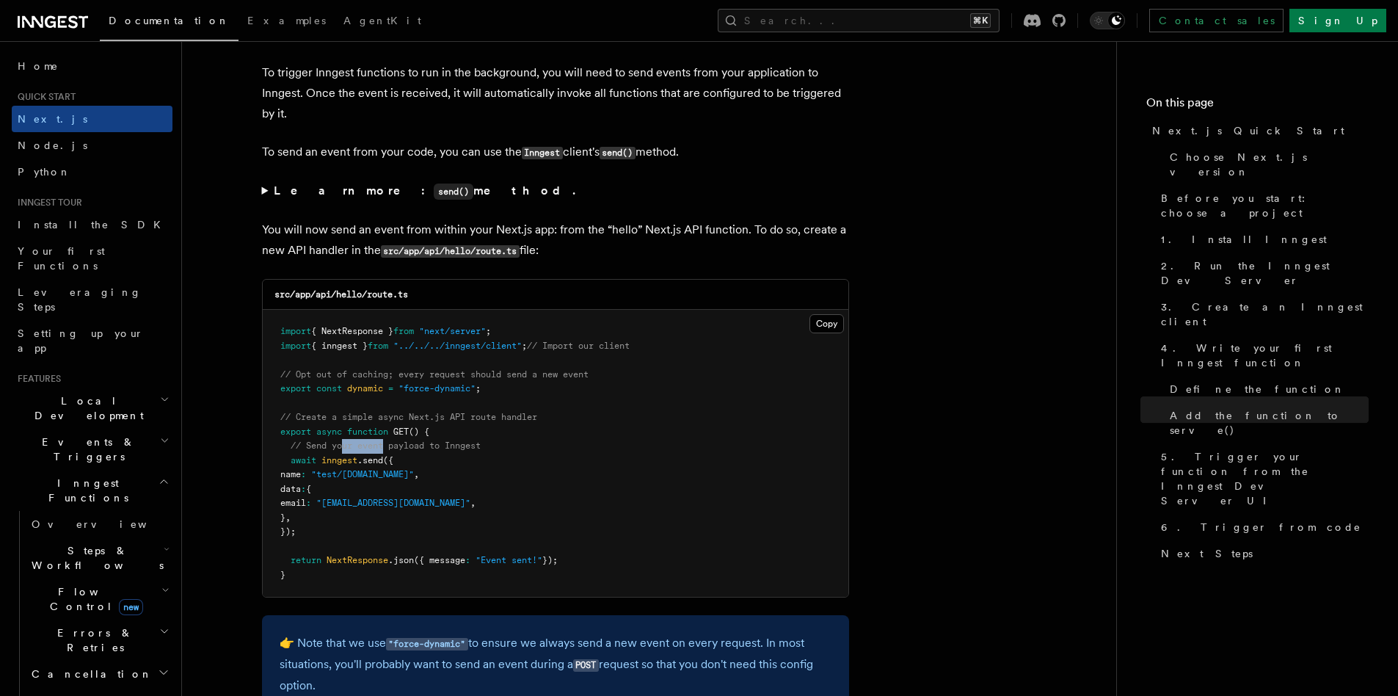
drag, startPoint x: 344, startPoint y: 440, endPoint x: 386, endPoint y: 441, distance: 41.8
click at [386, 441] on span "// Send your event payload to Inngest" at bounding box center [386, 445] width 190 height 10
click at [385, 463] on span "({" at bounding box center [388, 460] width 10 height 10
drag, startPoint x: 331, startPoint y: 459, endPoint x: 374, endPoint y: 461, distance: 42.6
click at [374, 461] on span "await inngest .send ({" at bounding box center [336, 460] width 113 height 10
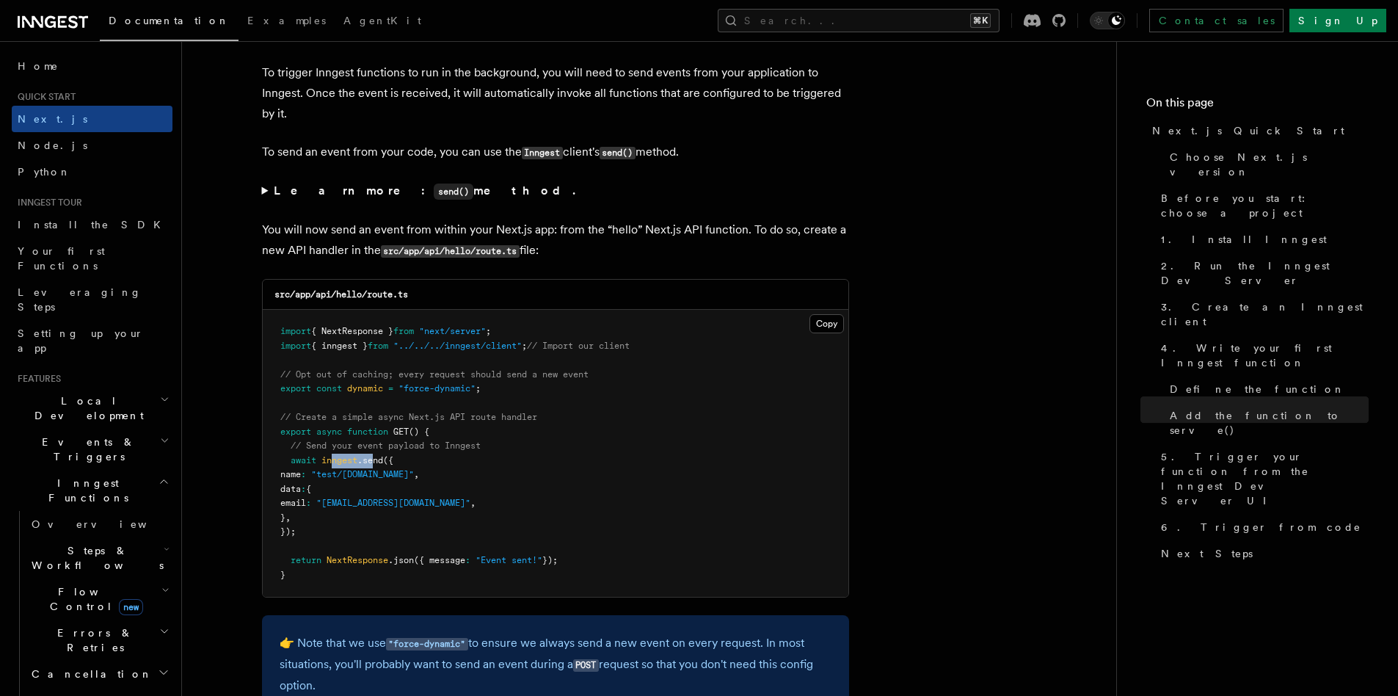
click at [374, 461] on span ".send" at bounding box center [370, 460] width 26 height 10
drag, startPoint x: 339, startPoint y: 480, endPoint x: 372, endPoint y: 479, distance: 33.1
click at [372, 479] on pre "import { NextResponse } from "next/server" ; import { inngest } from "../../../…" at bounding box center [556, 453] width 586 height 287
drag, startPoint x: 372, startPoint y: 504, endPoint x: 394, endPoint y: 506, distance: 22.1
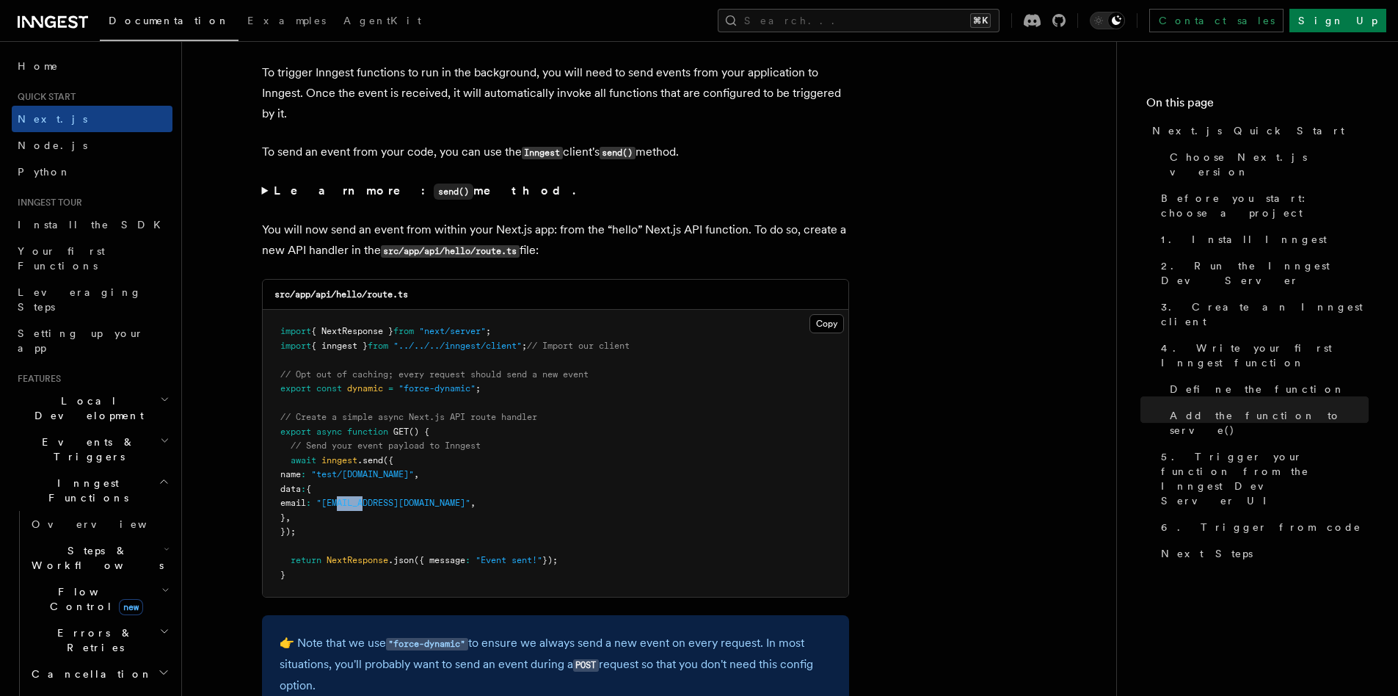
click at [394, 506] on span ""[EMAIL_ADDRESS][DOMAIN_NAME]"" at bounding box center [393, 503] width 154 height 10
click at [396, 506] on span ""[EMAIL_ADDRESS][DOMAIN_NAME]"" at bounding box center [393, 503] width 154 height 10
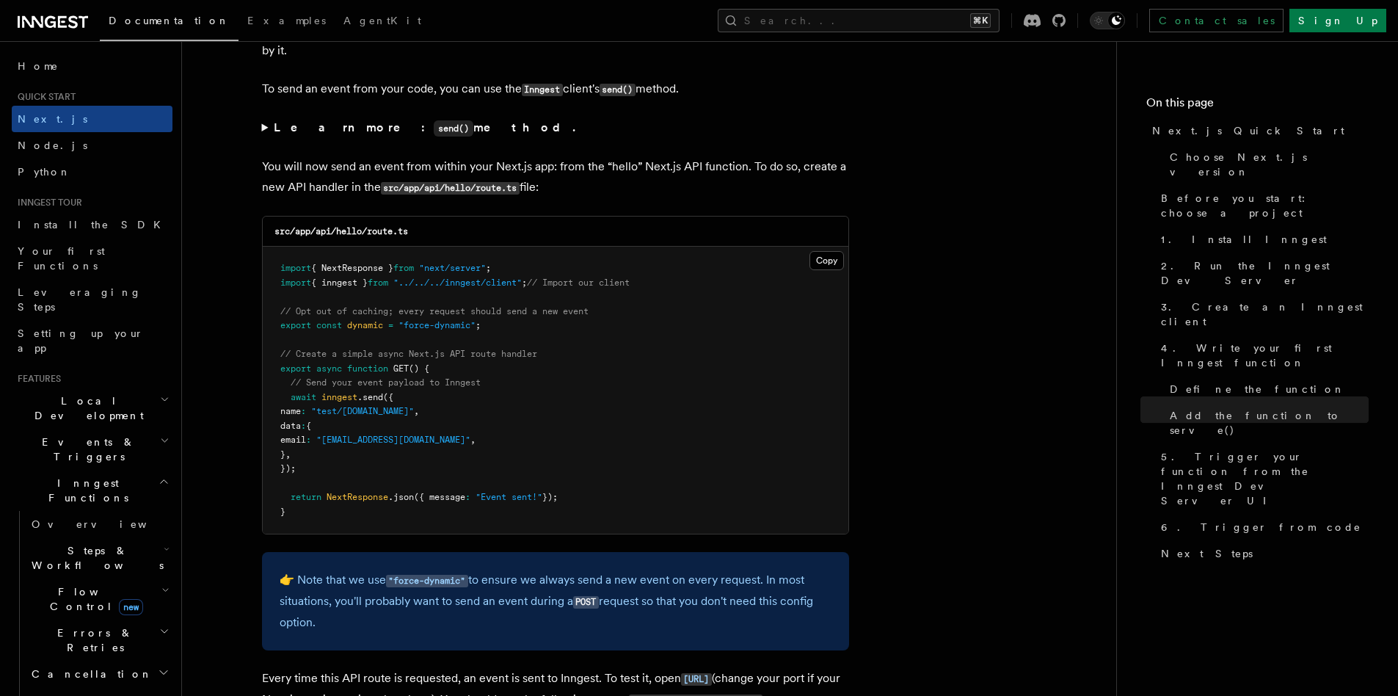
scroll to position [7742, 0]
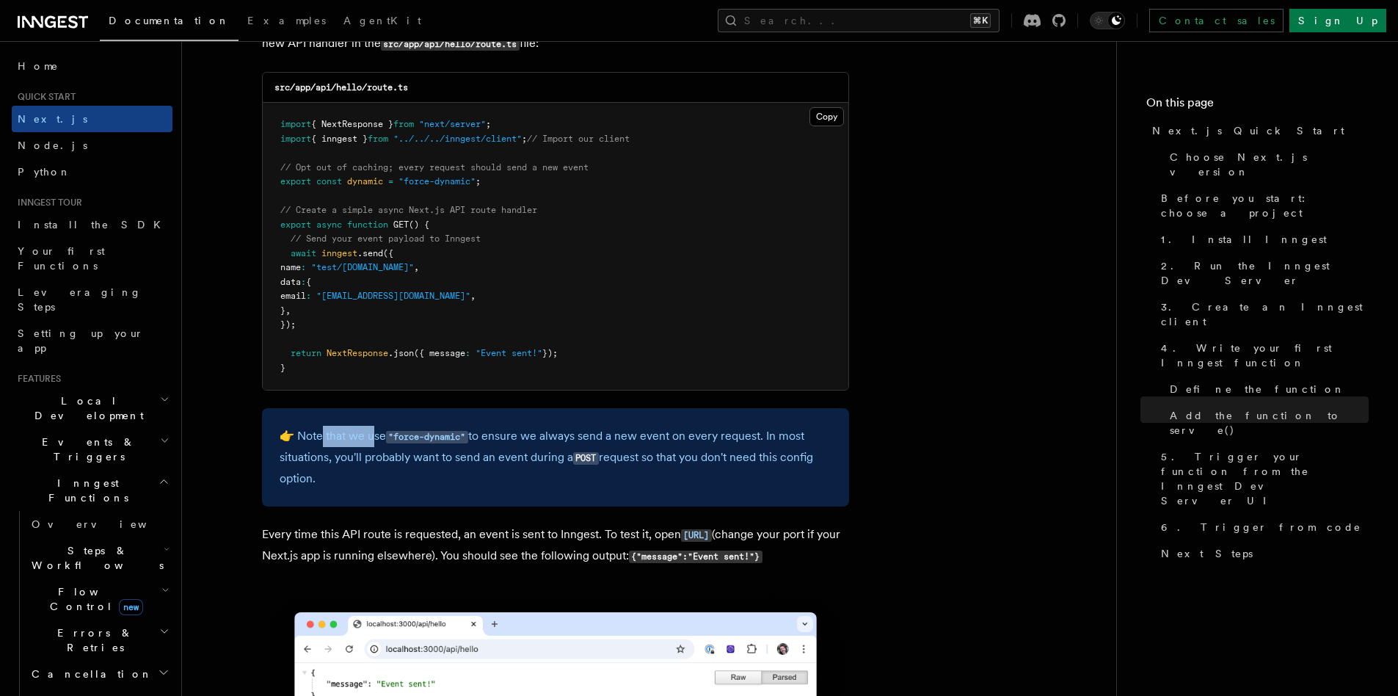
drag, startPoint x: 322, startPoint y: 437, endPoint x: 373, endPoint y: 438, distance: 51.4
click at [373, 438] on p "👉 Note that we use "force-dynamic" to ensure we always send a new event on ever…" at bounding box center [556, 457] width 552 height 63
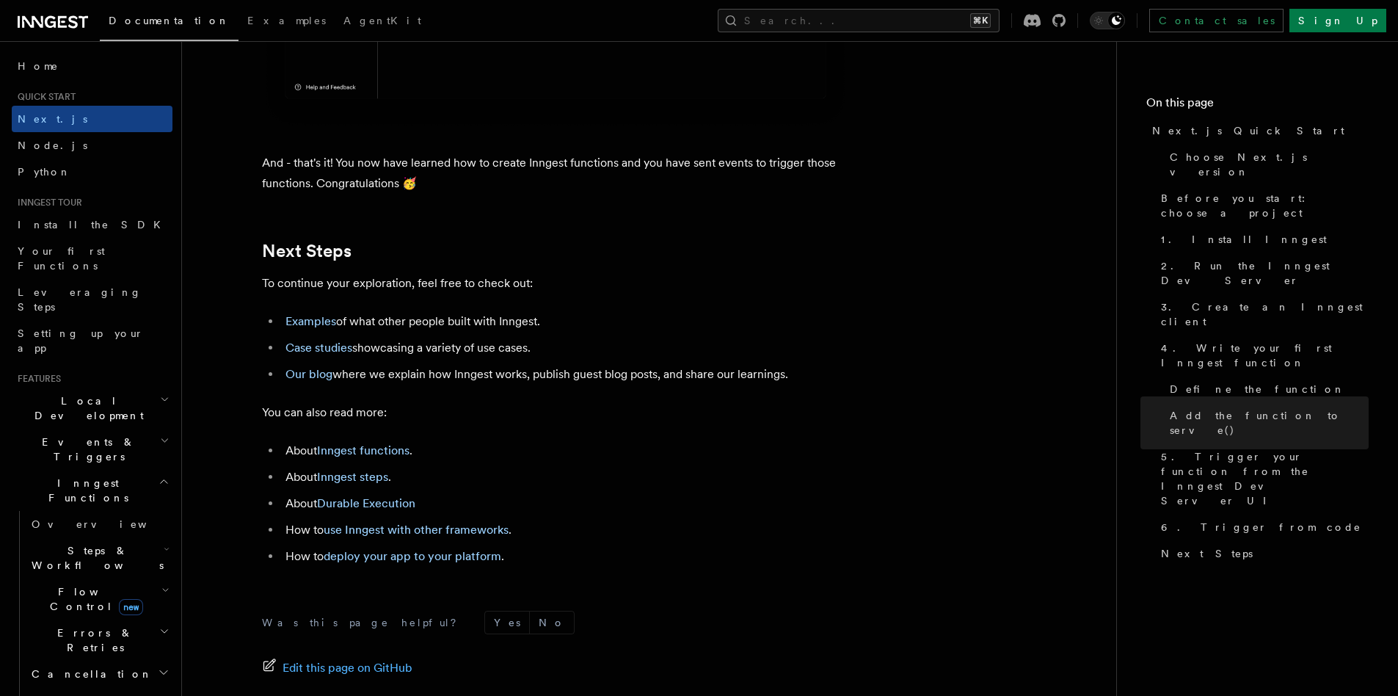
scroll to position [9191, 0]
